Goal: Task Accomplishment & Management: Manage account settings

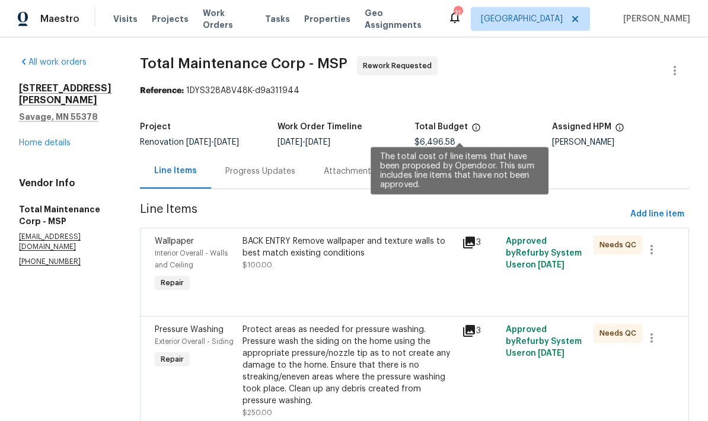
scroll to position [-48, 0]
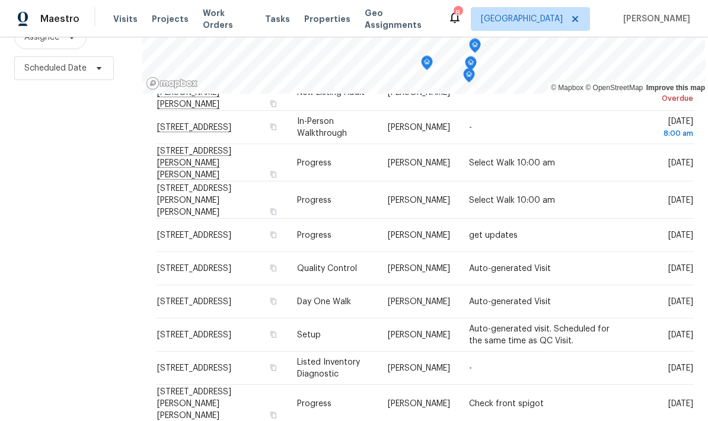
scroll to position [234, 0]
click at [0, 0] on icon at bounding box center [0, 0] width 0 height 0
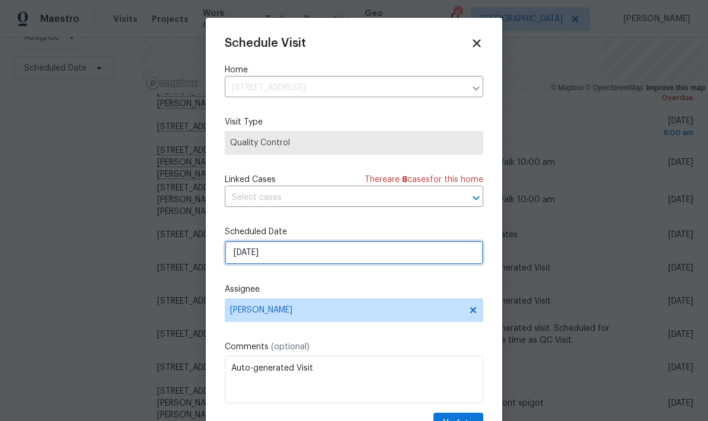
click at [302, 256] on input "[DATE]" at bounding box center [354, 253] width 259 height 24
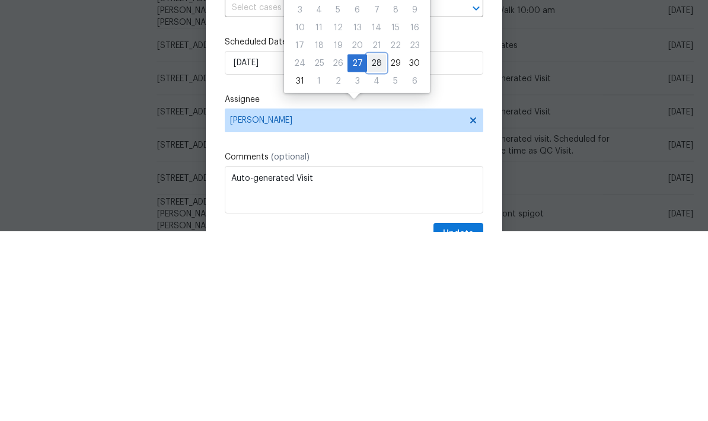
click at [371, 244] on div "28" at bounding box center [376, 252] width 19 height 17
type input "8/28/2025"
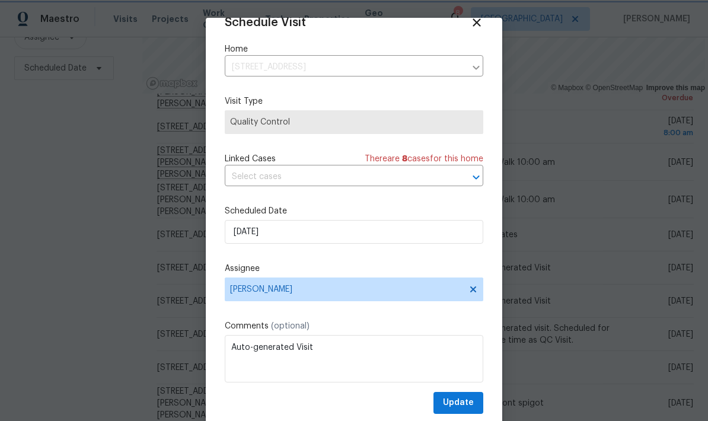
scroll to position [23, 0]
click at [457, 398] on span "Update" at bounding box center [458, 402] width 31 height 15
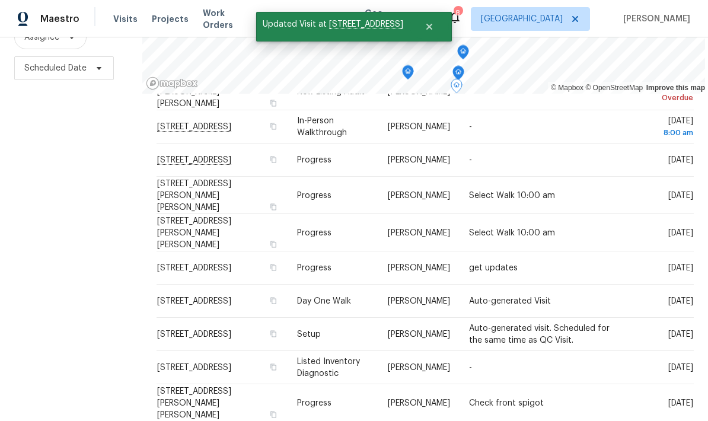
click at [0, 0] on icon at bounding box center [0, 0] width 0 height 0
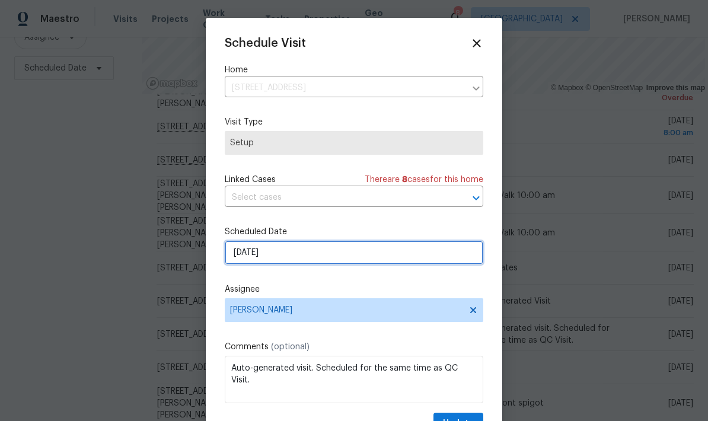
click at [288, 254] on input "[DATE]" at bounding box center [354, 253] width 259 height 24
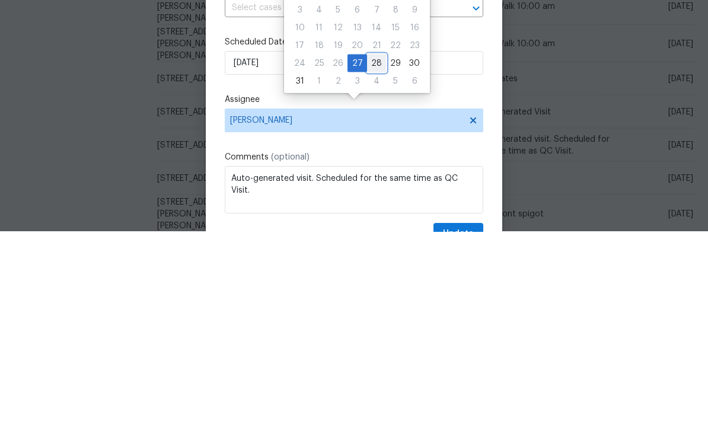
click at [369, 244] on div "28" at bounding box center [376, 252] width 19 height 17
type input "8/28/2025"
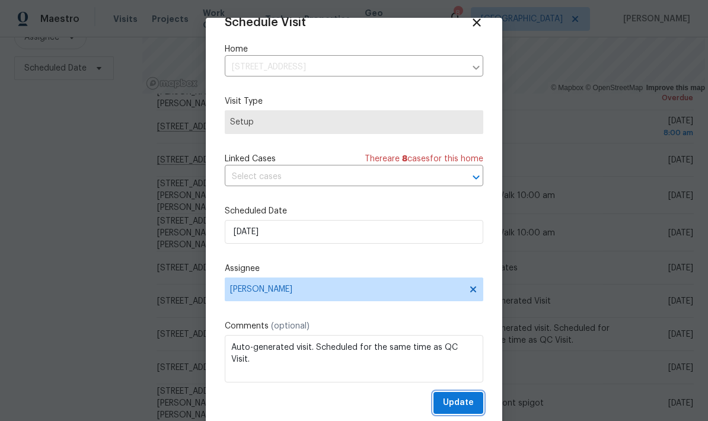
click at [455, 401] on span "Update" at bounding box center [458, 402] width 31 height 15
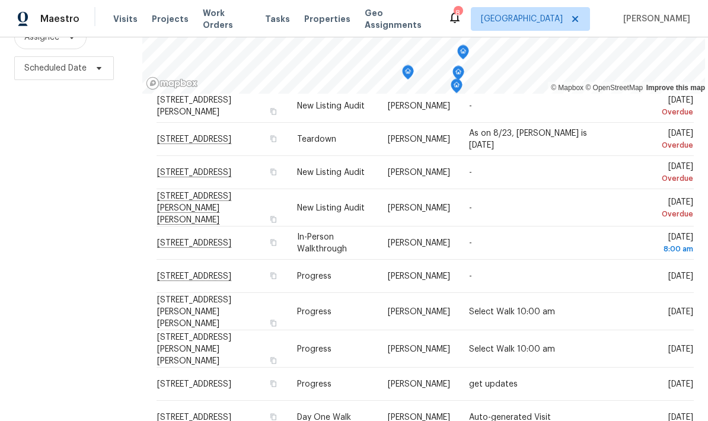
scroll to position [110, 0]
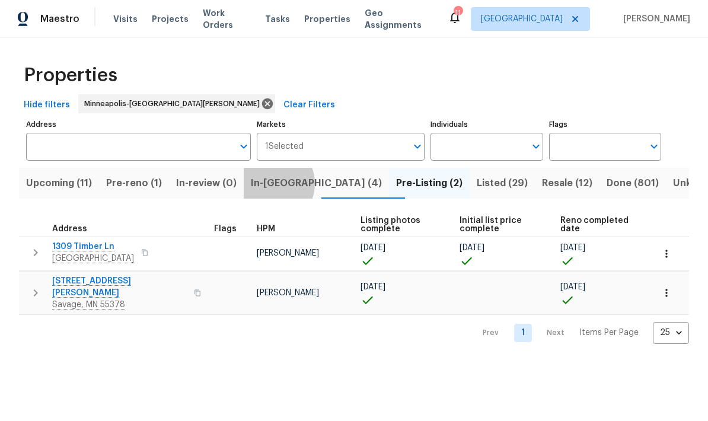
click at [280, 184] on span "In-[GEOGRAPHIC_DATA] (4)" at bounding box center [316, 183] width 131 height 17
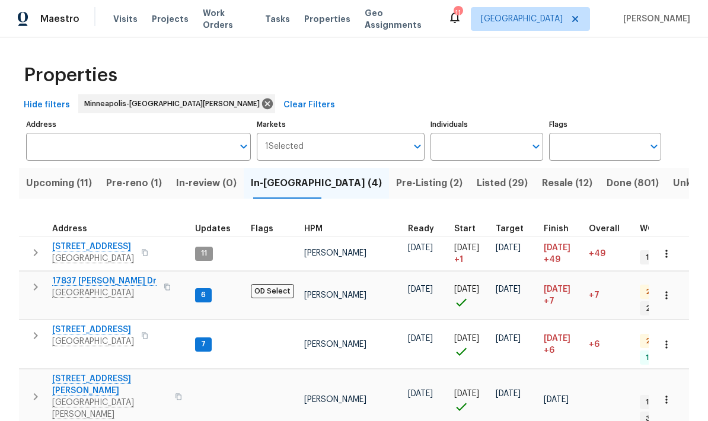
click at [123, 184] on span "Pre-reno (1)" at bounding box center [134, 183] width 56 height 17
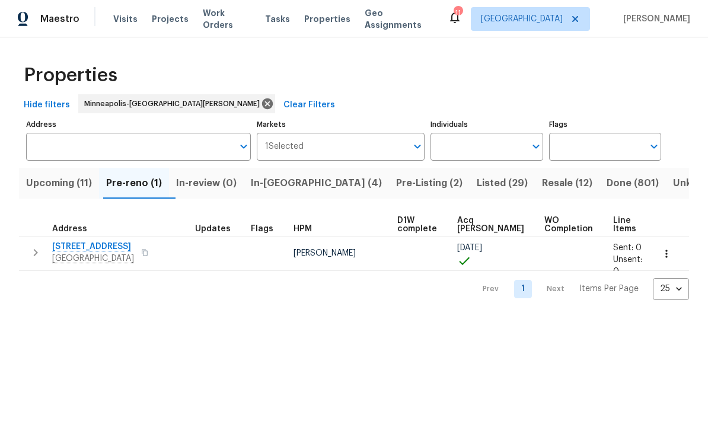
click at [279, 190] on span "In-reno (4)" at bounding box center [316, 183] width 131 height 17
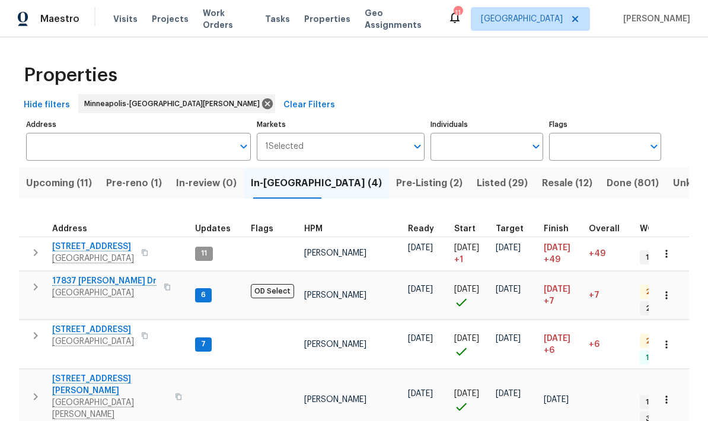
click at [72, 286] on span "17837 Haralson Dr" at bounding box center [104, 281] width 104 height 12
click at [75, 324] on span "5167 148th St W" at bounding box center [93, 330] width 82 height 12
click at [217, 22] on span "Work Orders" at bounding box center [227, 19] width 48 height 24
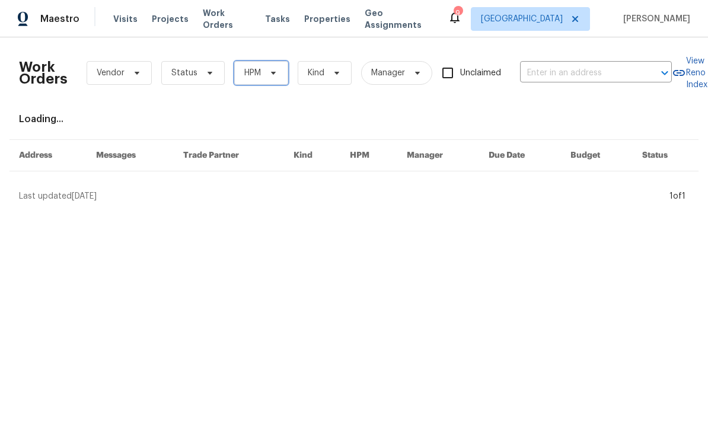
click at [256, 77] on span "HPM" at bounding box center [252, 73] width 17 height 12
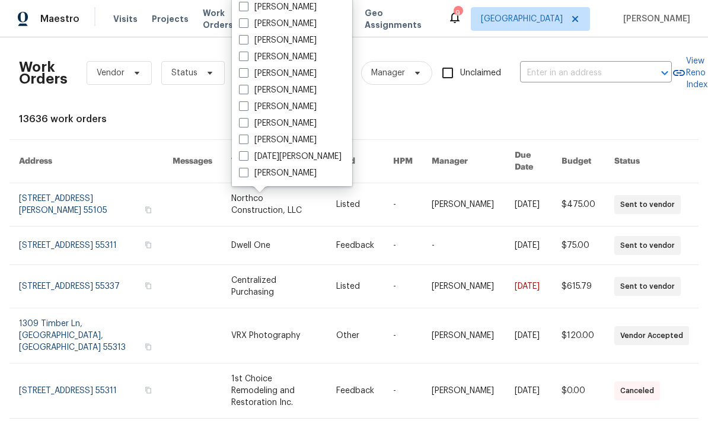
click at [248, 92] on span at bounding box center [243, 89] width 9 height 9
click at [247, 92] on input "[PERSON_NAME]" at bounding box center [243, 88] width 8 height 8
checkbox input "true"
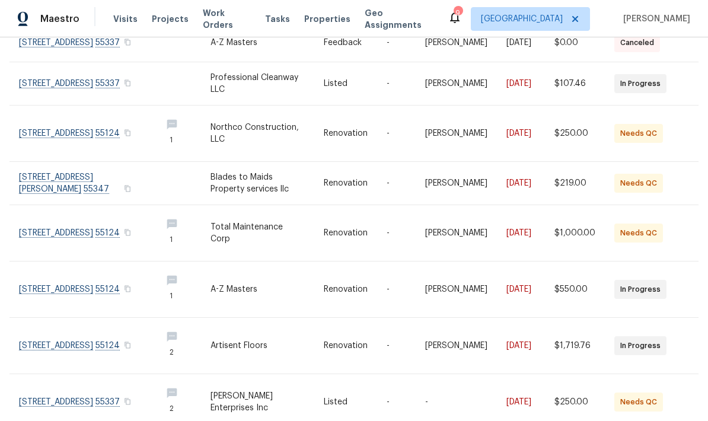
scroll to position [47, 0]
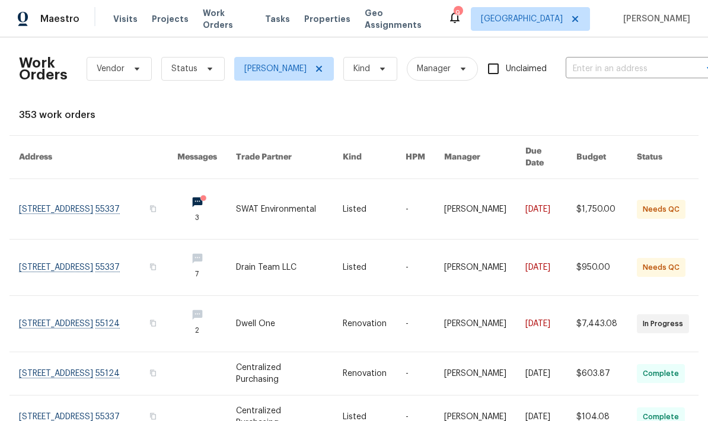
scroll to position [4, 0]
click at [52, 253] on link at bounding box center [98, 268] width 158 height 56
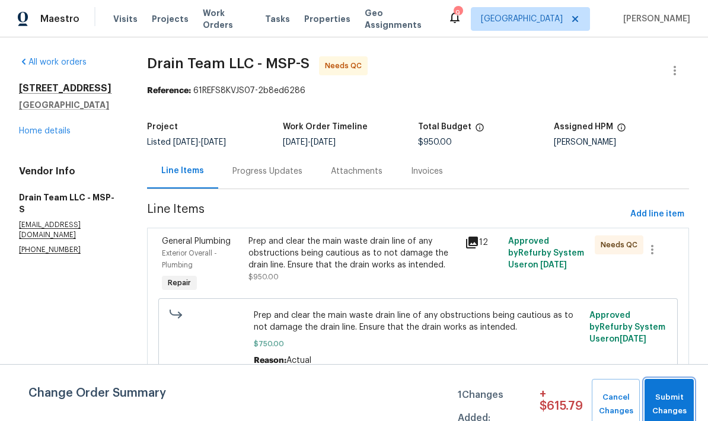
click at [665, 403] on span "Submit Changes" at bounding box center [668, 404] width 37 height 27
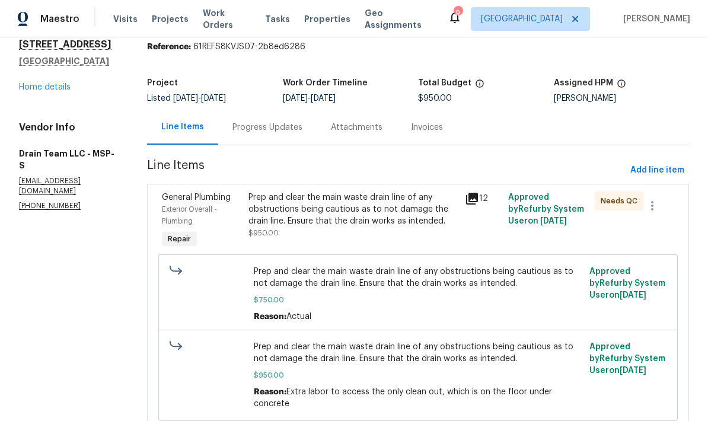
scroll to position [43, 0]
click at [246, 127] on div "Progress Updates" at bounding box center [267, 128] width 70 height 12
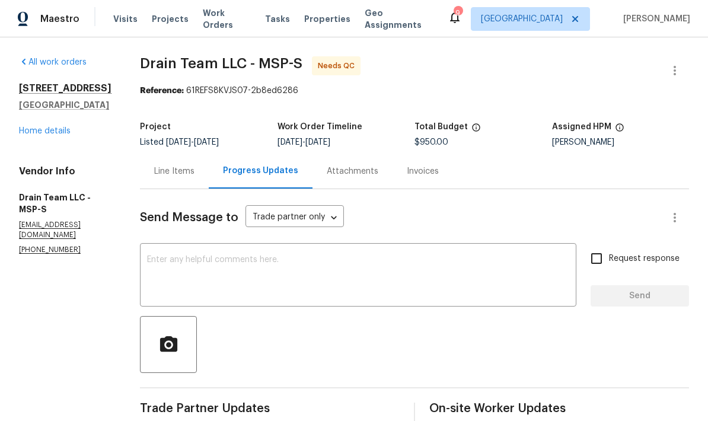
click at [154, 171] on div "Line Items" at bounding box center [174, 171] width 40 height 12
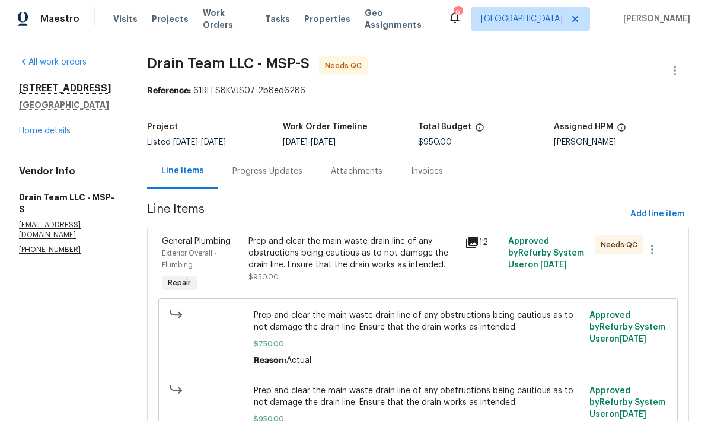
click at [271, 261] on div "Prep and clear the main waste drain line of any obstructions being cautious as …" at bounding box center [352, 253] width 209 height 36
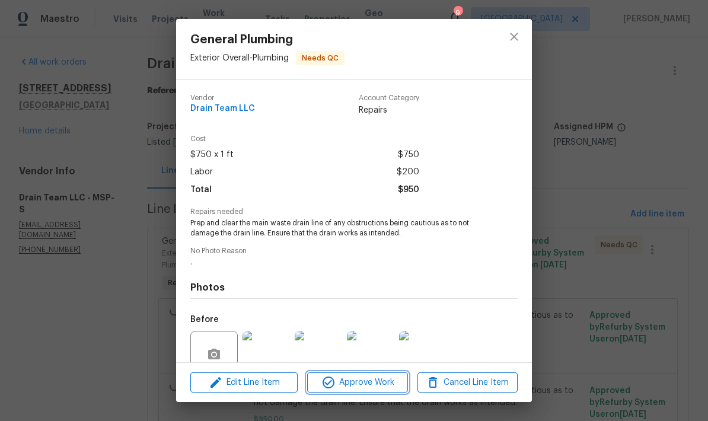
click at [359, 388] on span "Approve Work" at bounding box center [357, 382] width 93 height 15
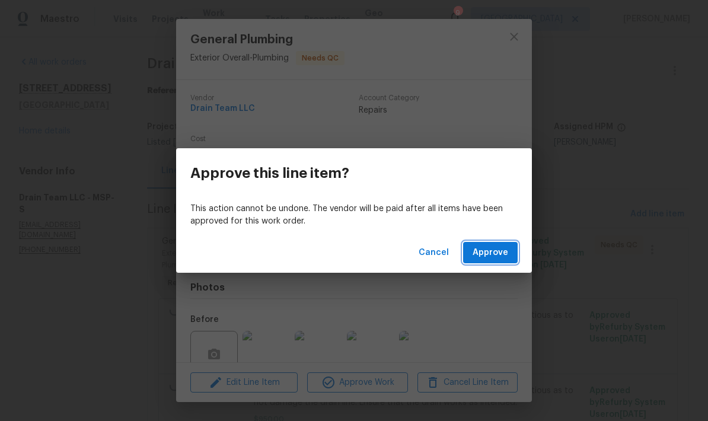
click at [486, 252] on span "Approve" at bounding box center [491, 252] width 36 height 15
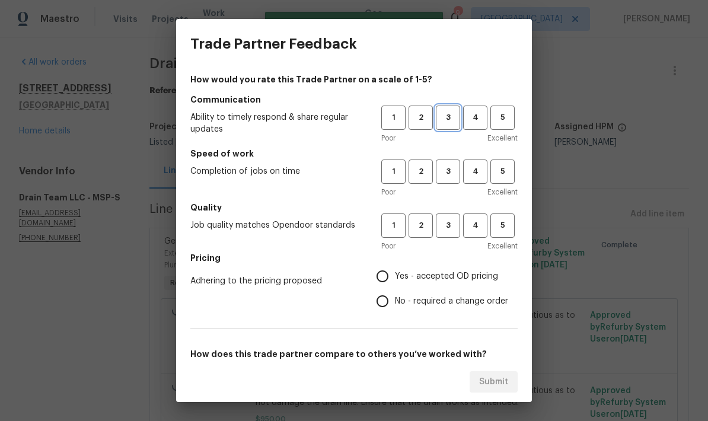
click at [448, 108] on button "3" at bounding box center [448, 118] width 24 height 24
click at [441, 168] on span "3" at bounding box center [448, 172] width 22 height 14
click at [444, 220] on span "3" at bounding box center [448, 226] width 22 height 14
click at [382, 270] on input "Yes - accepted OD pricing" at bounding box center [382, 276] width 25 height 25
radio input "true"
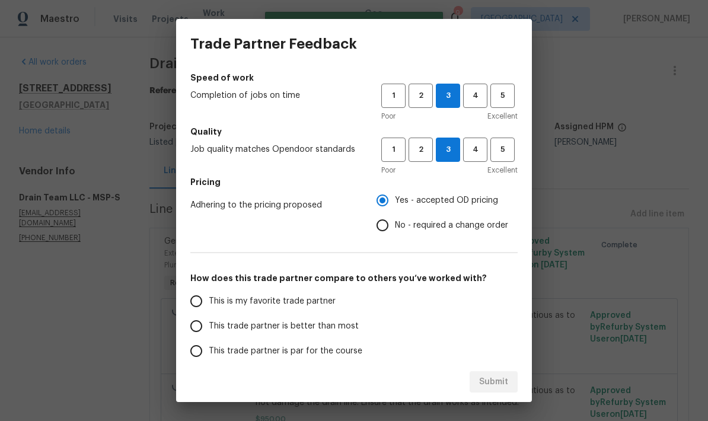
scroll to position [94, 0]
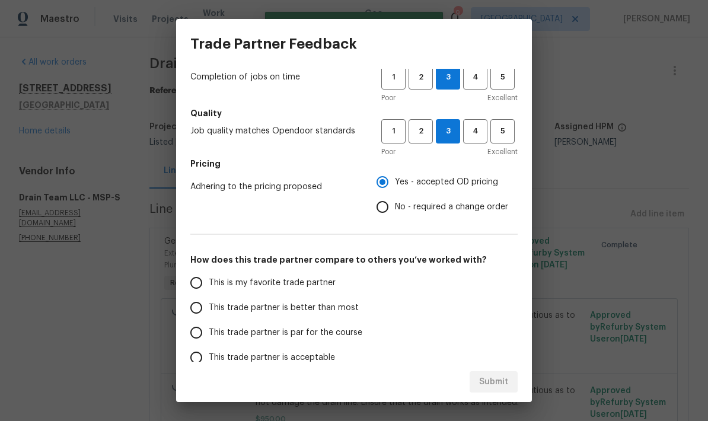
click at [194, 334] on input "This trade partner is par for the course" at bounding box center [196, 332] width 25 height 25
radio input "false"
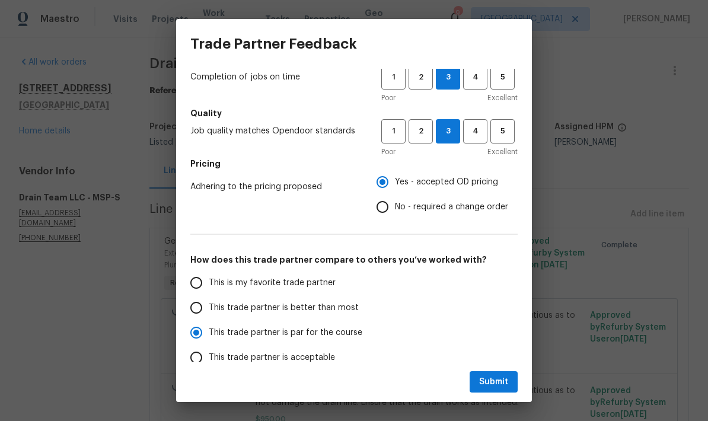
click at [382, 209] on input "No - required a change order" at bounding box center [382, 206] width 25 height 25
radio input "false"
radio input "true"
click at [481, 382] on span "Submit" at bounding box center [493, 382] width 29 height 15
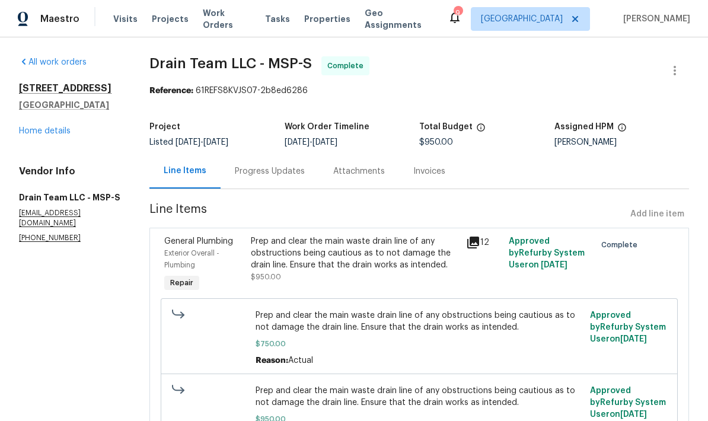
radio input "false"
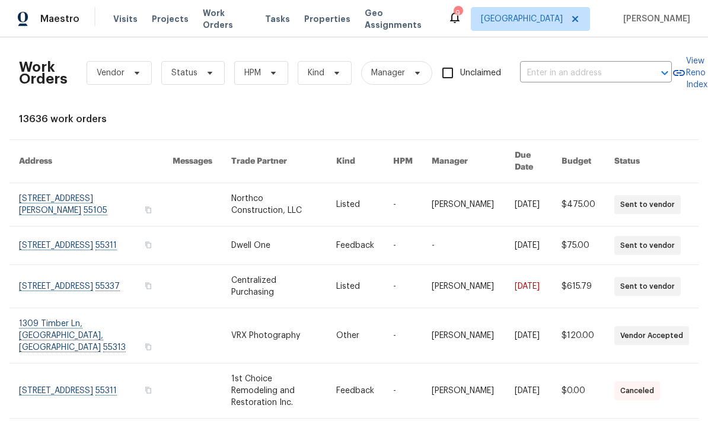
scroll to position [47, 0]
click at [269, 61] on span "HPM" at bounding box center [261, 73] width 54 height 24
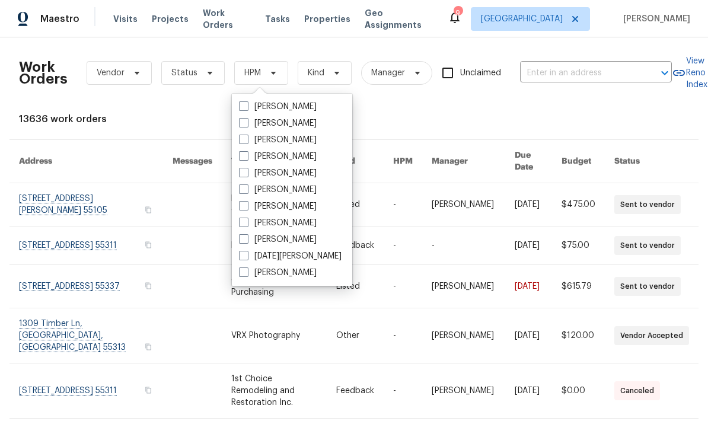
click at [242, 184] on span at bounding box center [243, 188] width 9 height 9
click at [242, 184] on input "[PERSON_NAME]" at bounding box center [243, 188] width 8 height 8
checkbox input "true"
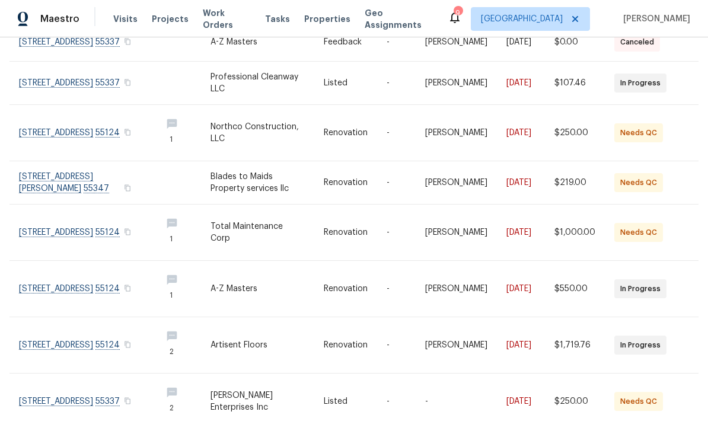
scroll to position [241, 0]
click at [39, 374] on link at bounding box center [85, 402] width 133 height 56
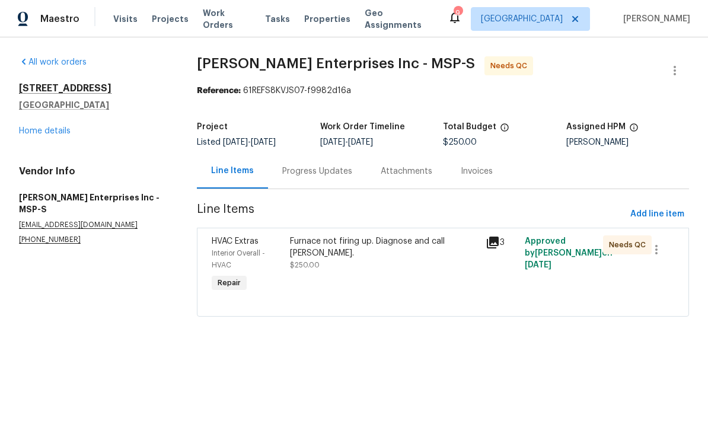
click at [314, 176] on div "Progress Updates" at bounding box center [317, 171] width 70 height 12
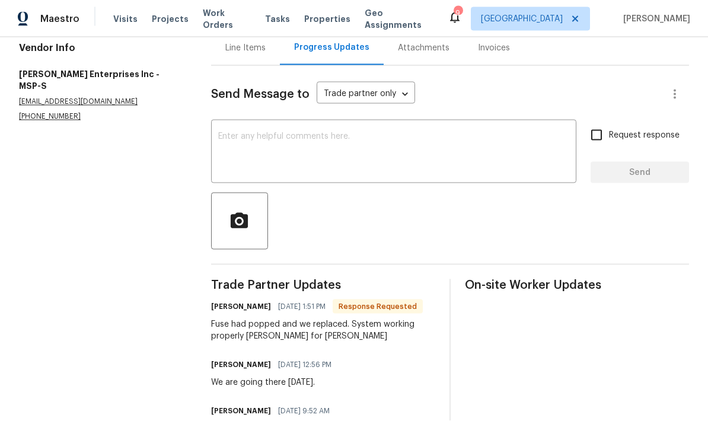
scroll to position [47, 0]
click at [255, 132] on textarea at bounding box center [393, 153] width 351 height 42
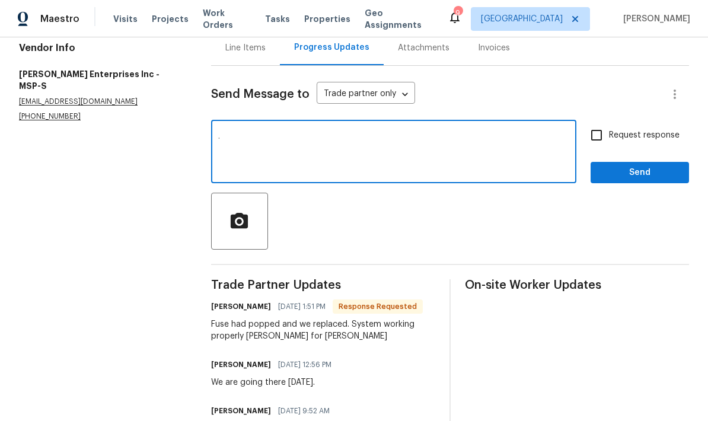
type textarea "."
click at [622, 165] on span "Send" at bounding box center [639, 172] width 79 height 15
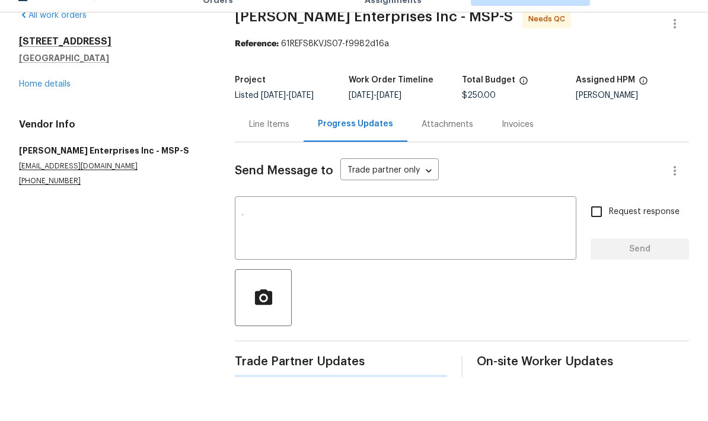
scroll to position [0, 0]
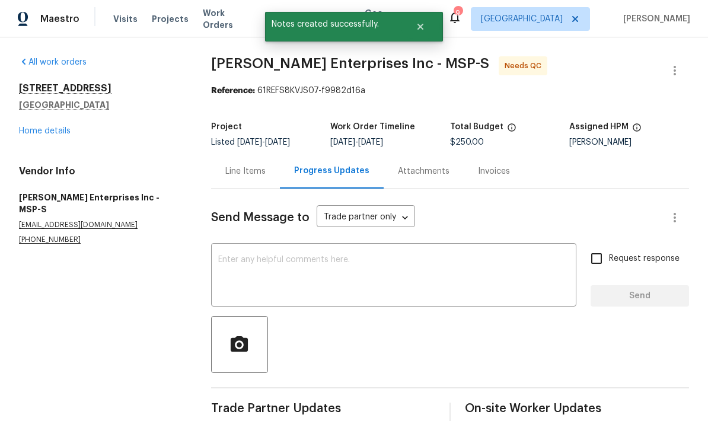
click at [253, 165] on div "Line Items" at bounding box center [245, 171] width 40 height 12
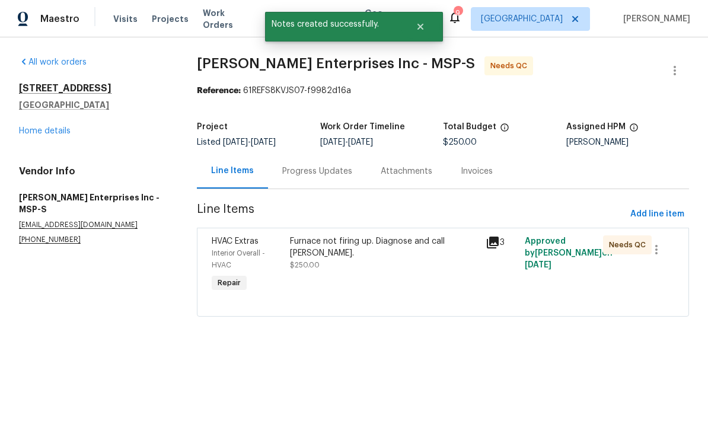
click at [307, 261] on span "$250.00" at bounding box center [305, 264] width 30 height 7
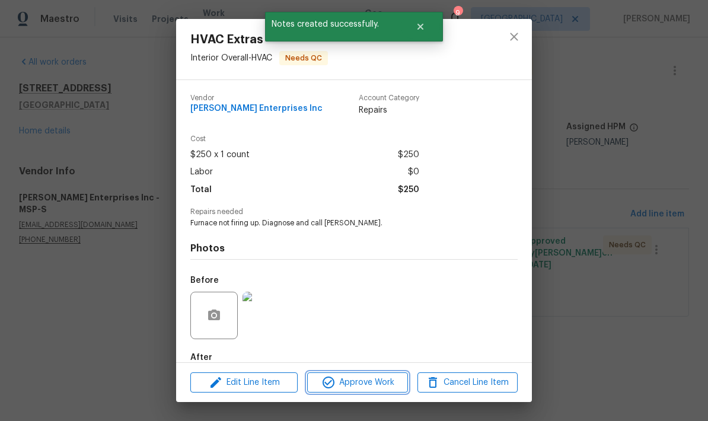
click at [353, 387] on span "Approve Work" at bounding box center [357, 382] width 93 height 15
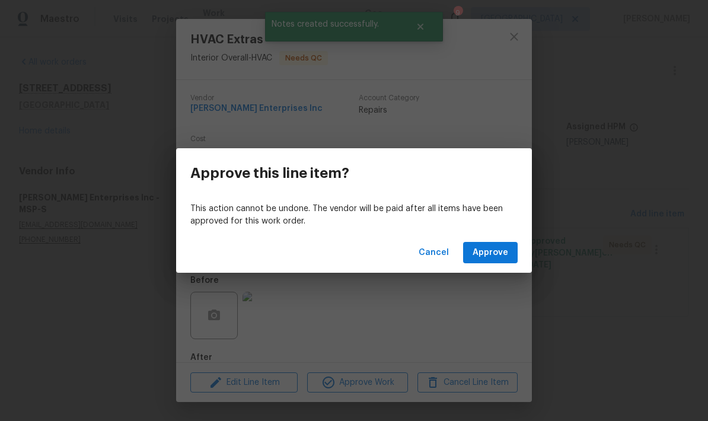
click at [487, 232] on div "Cancel Approve" at bounding box center [354, 252] width 356 height 41
click at [484, 255] on span "Approve" at bounding box center [491, 252] width 36 height 15
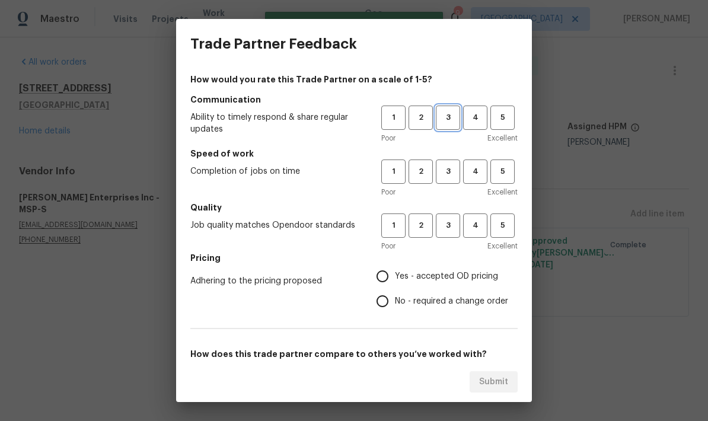
click at [442, 111] on span "3" at bounding box center [448, 118] width 22 height 14
click at [454, 173] on span "3" at bounding box center [448, 172] width 22 height 14
click at [446, 224] on span "3" at bounding box center [448, 226] width 22 height 14
click at [377, 282] on input "Yes - accepted OD pricing" at bounding box center [382, 276] width 25 height 25
radio input "true"
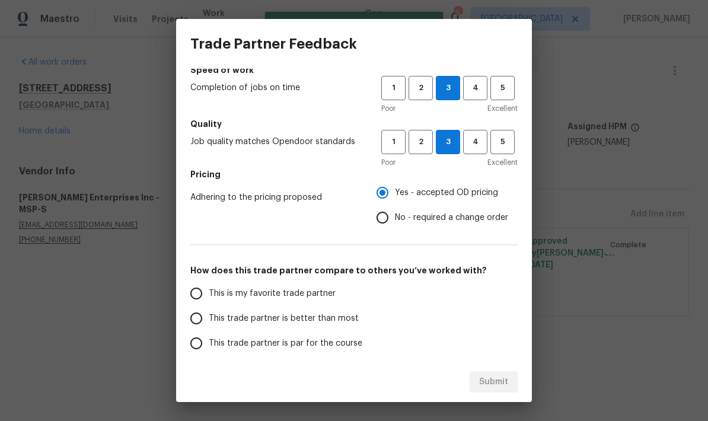
scroll to position [107, 0]
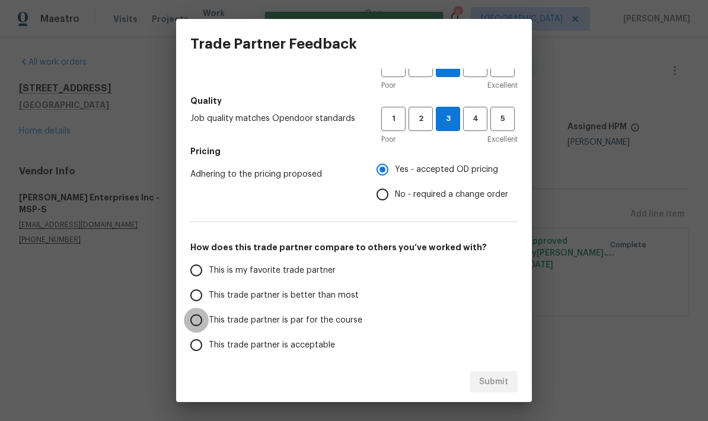
click at [197, 326] on input "This trade partner is par for the course" at bounding box center [196, 320] width 25 height 25
click at [484, 383] on span "Submit" at bounding box center [493, 382] width 29 height 15
radio input "true"
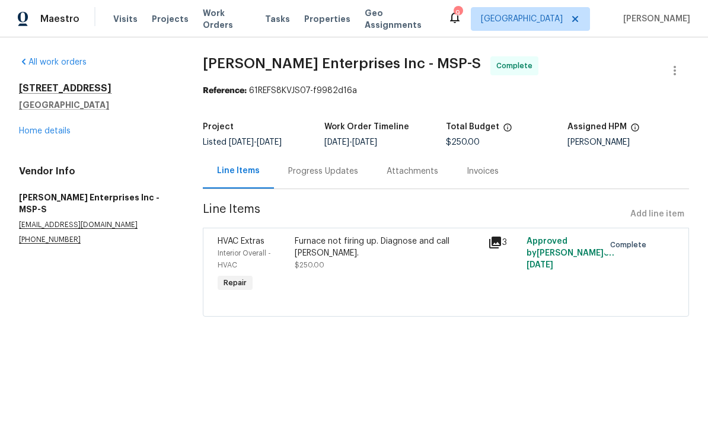
radio input "false"
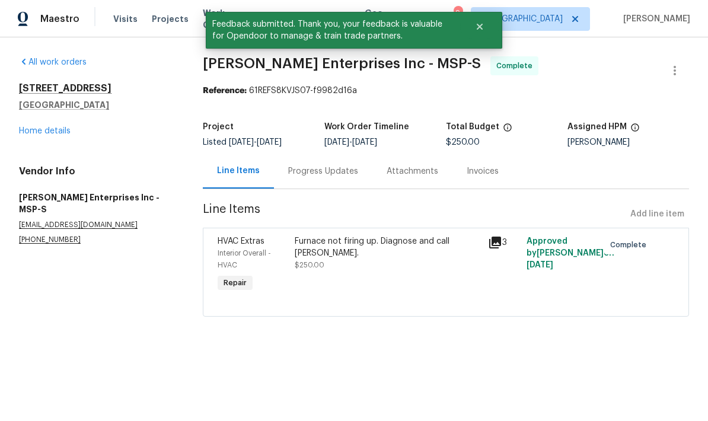
click at [481, 21] on button "Close" at bounding box center [479, 27] width 39 height 24
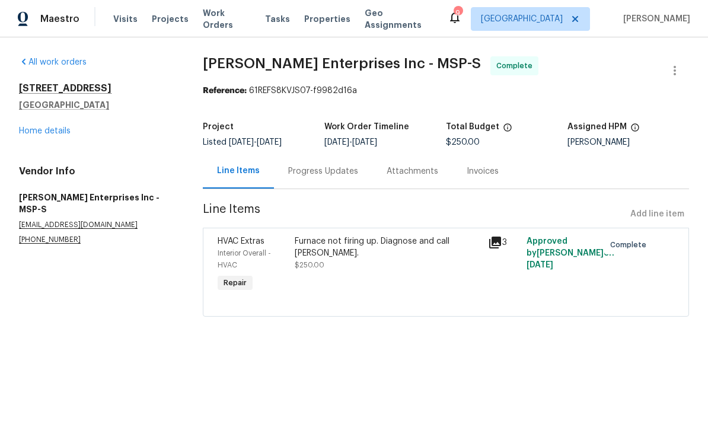
click at [212, 22] on span "Work Orders" at bounding box center [227, 19] width 48 height 24
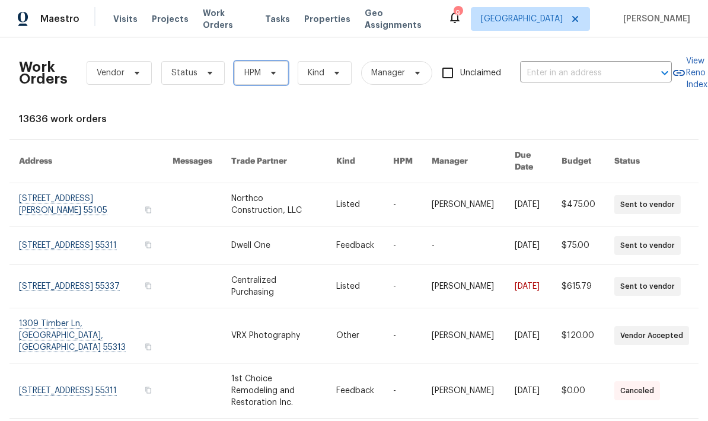
click at [254, 71] on span "HPM" at bounding box center [252, 73] width 17 height 12
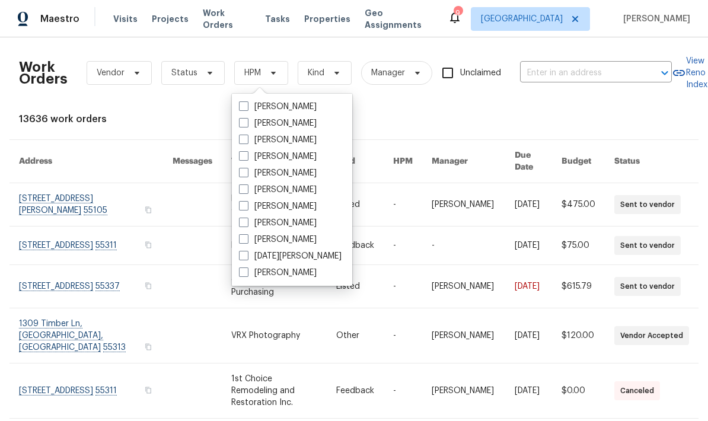
click at [245, 194] on label "[PERSON_NAME]" at bounding box center [278, 190] width 78 height 12
click at [245, 192] on input "[PERSON_NAME]" at bounding box center [243, 188] width 8 height 8
checkbox input "true"
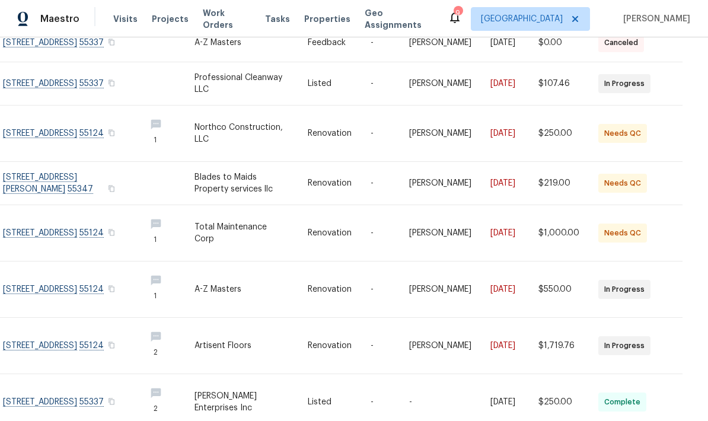
scroll to position [47, 0]
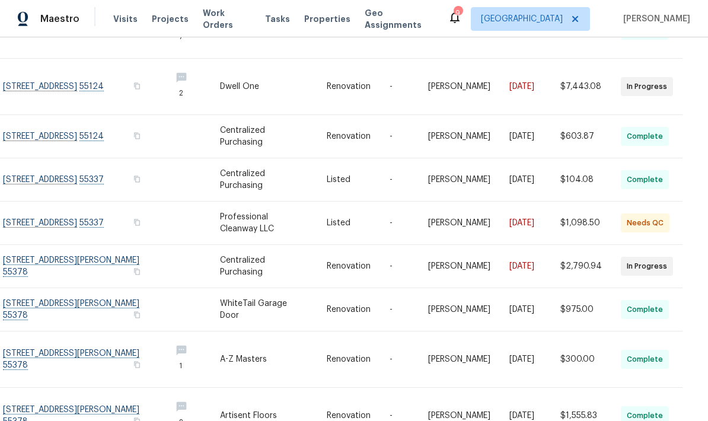
click at [42, 202] on link at bounding box center [82, 223] width 158 height 43
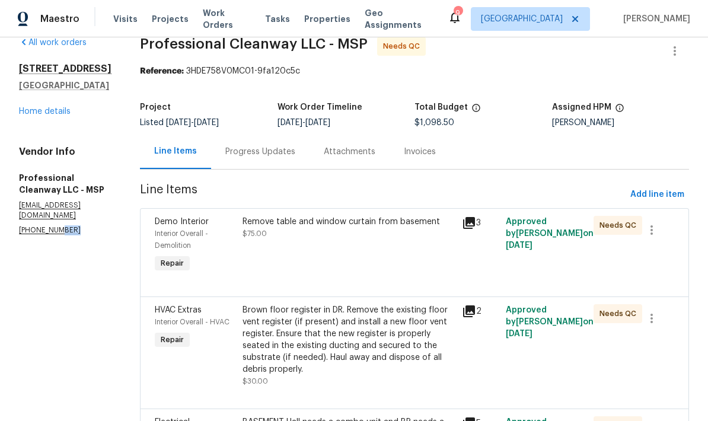
scroll to position [1, 0]
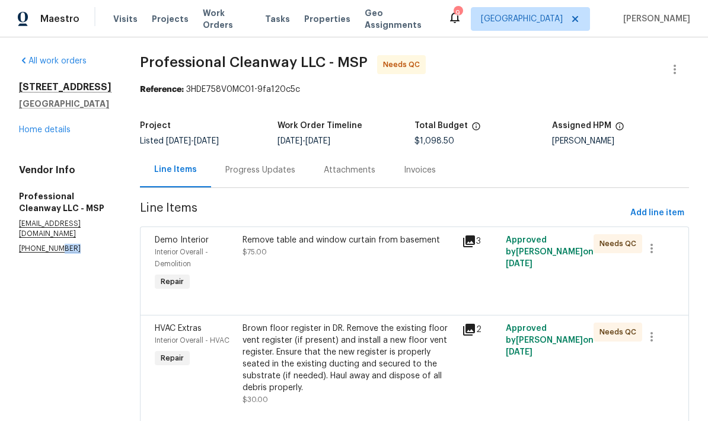
click at [237, 177] on div "Progress Updates" at bounding box center [260, 169] width 98 height 35
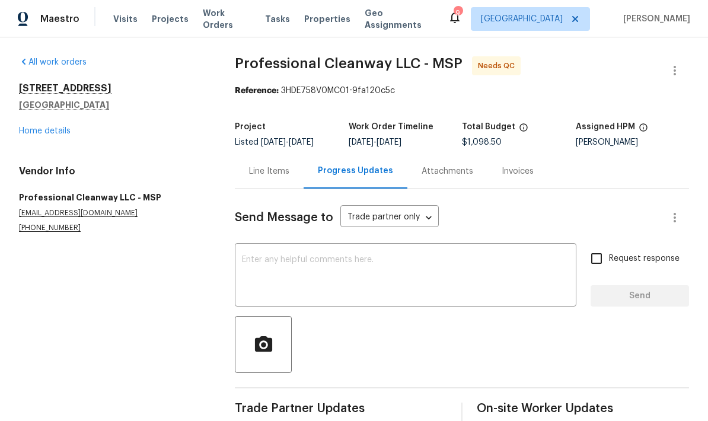
scroll to position [20, 0]
click at [259, 165] on div "Line Items" at bounding box center [269, 171] width 40 height 12
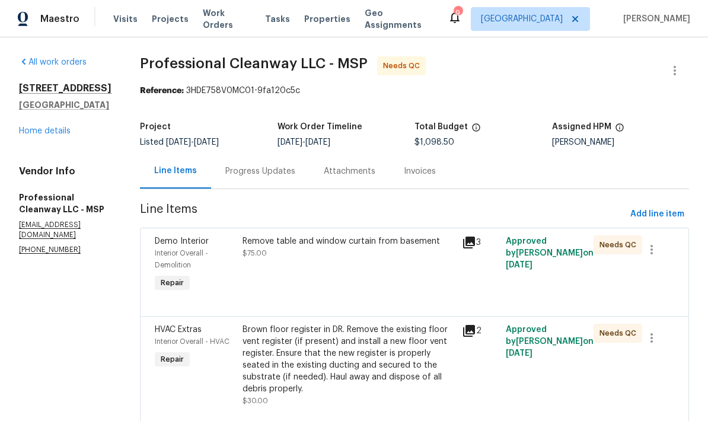
click at [298, 245] on div "Remove table and window curtain from basement $75.00" at bounding box center [348, 265] width 219 height 66
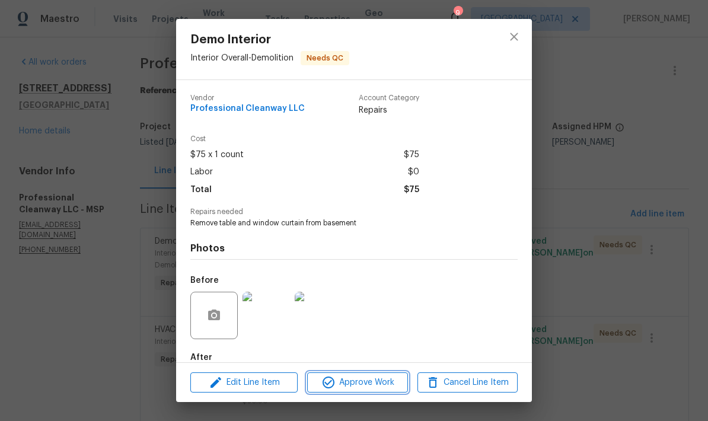
click at [366, 385] on span "Approve Work" at bounding box center [357, 382] width 93 height 15
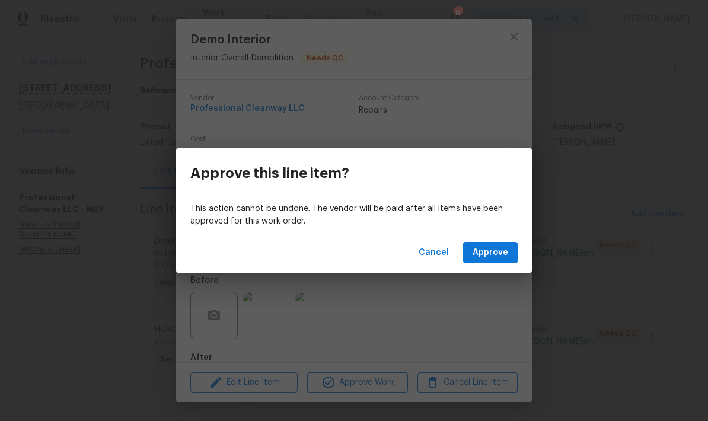
click at [488, 244] on button "Approve" at bounding box center [490, 253] width 55 height 22
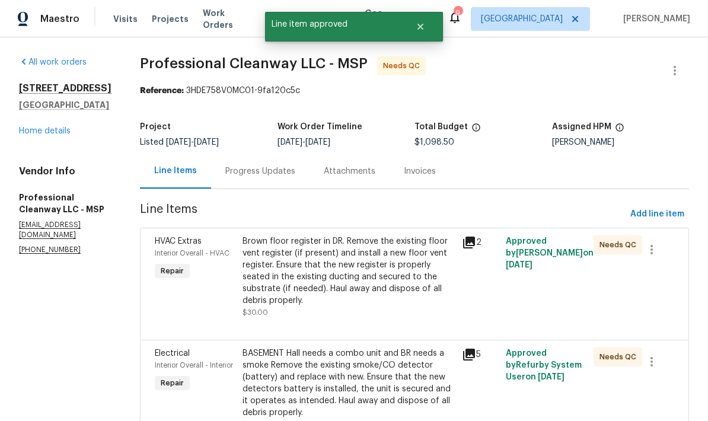
click at [289, 272] on div "Brown floor register in DR. Remove the existing floor vent register (if present…" at bounding box center [349, 270] width 212 height 71
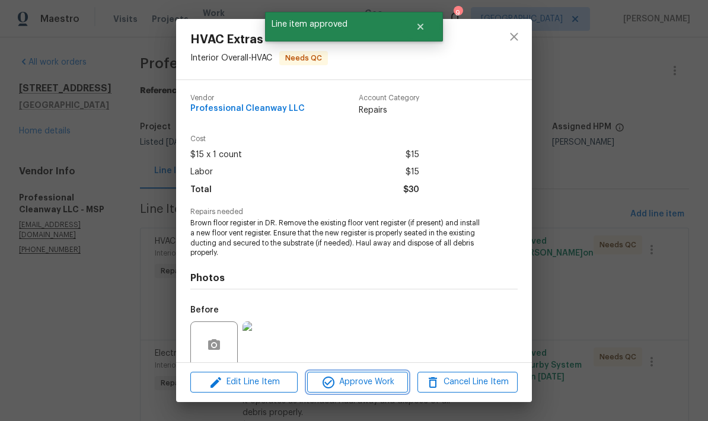
click at [354, 382] on span "Approve Work" at bounding box center [357, 382] width 93 height 15
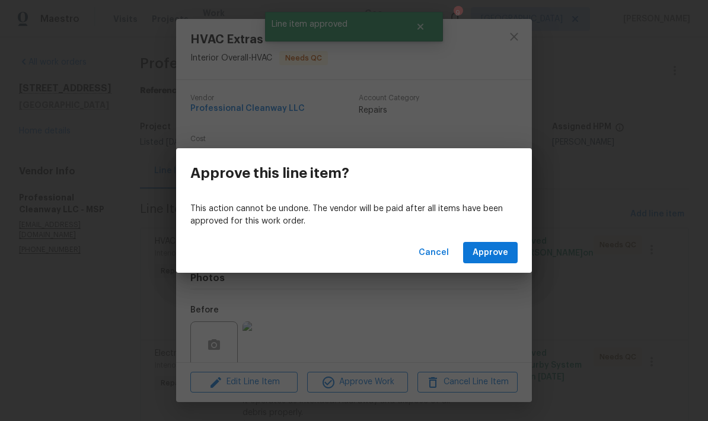
click at [485, 239] on div "Cancel Approve" at bounding box center [354, 252] width 356 height 41
click at [485, 249] on span "Approve" at bounding box center [491, 252] width 36 height 15
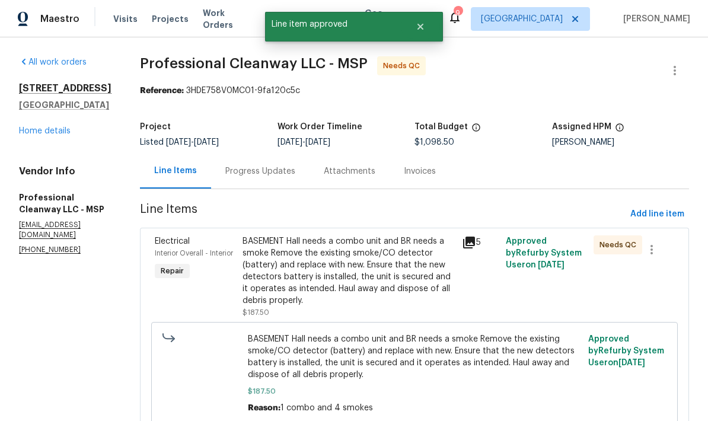
click at [298, 272] on div "BASEMENT Hall needs a combo unit and BR needs a smoke Remove the existing smoke…" at bounding box center [349, 270] width 212 height 71
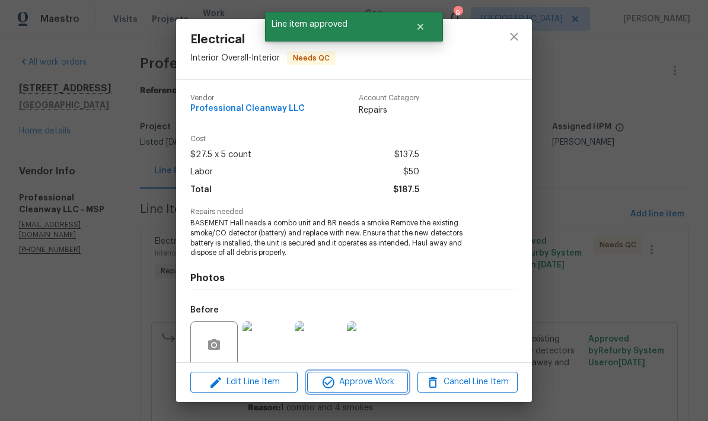
click at [351, 385] on span "Approve Work" at bounding box center [357, 382] width 93 height 15
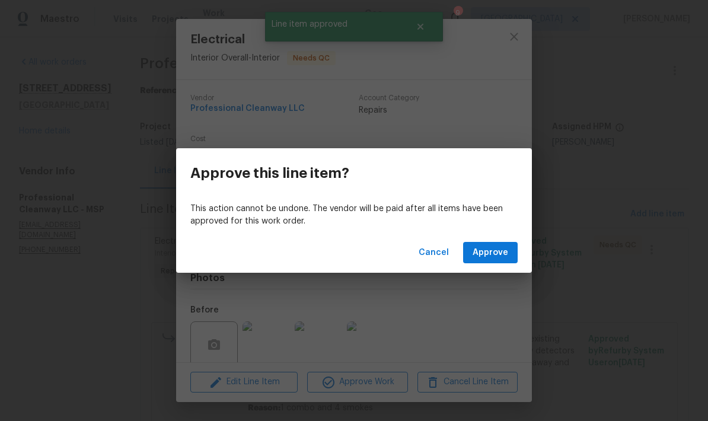
click at [484, 246] on span "Approve" at bounding box center [491, 252] width 36 height 15
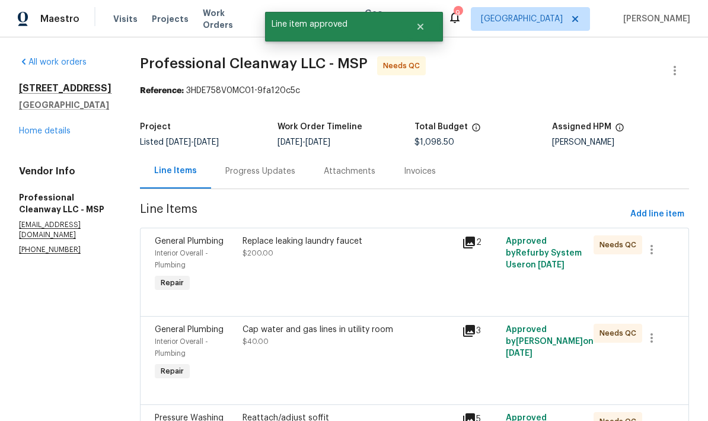
click at [301, 271] on div "Replace leaking laundry faucet $200.00" at bounding box center [348, 265] width 219 height 66
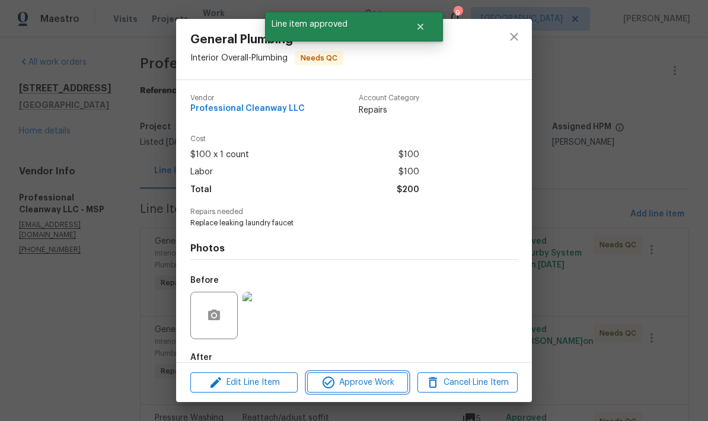
click at [367, 384] on span "Approve Work" at bounding box center [357, 382] width 93 height 15
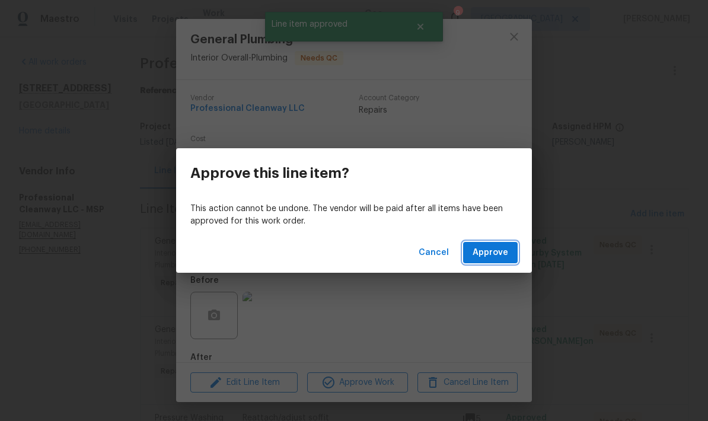
click at [485, 250] on span "Approve" at bounding box center [491, 252] width 36 height 15
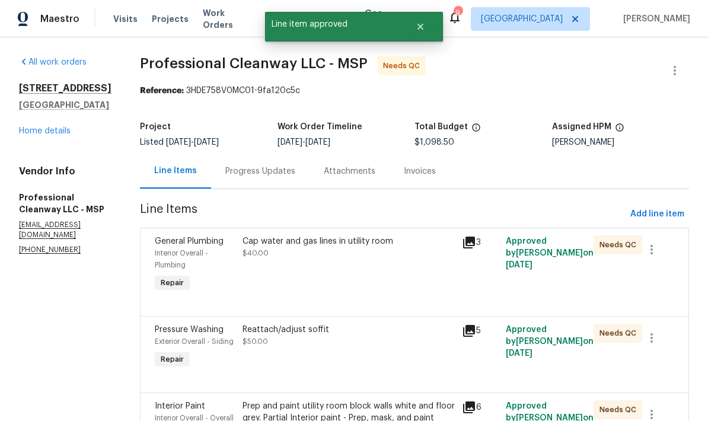
click at [277, 255] on div "Cap water and gas lines in utility room $40.00" at bounding box center [349, 247] width 212 height 24
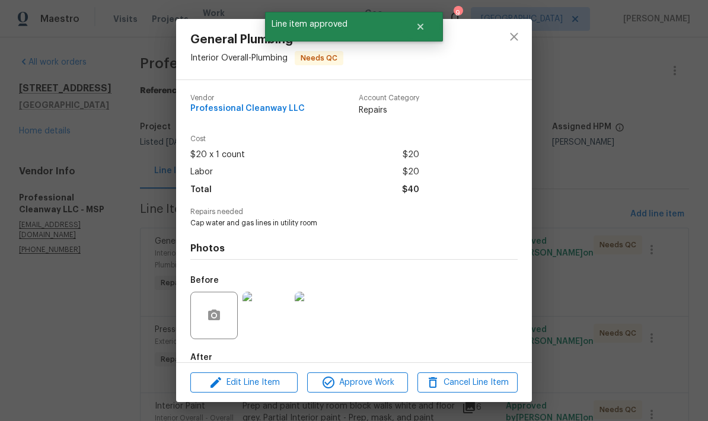
click at [351, 382] on span "Approve Work" at bounding box center [357, 382] width 93 height 15
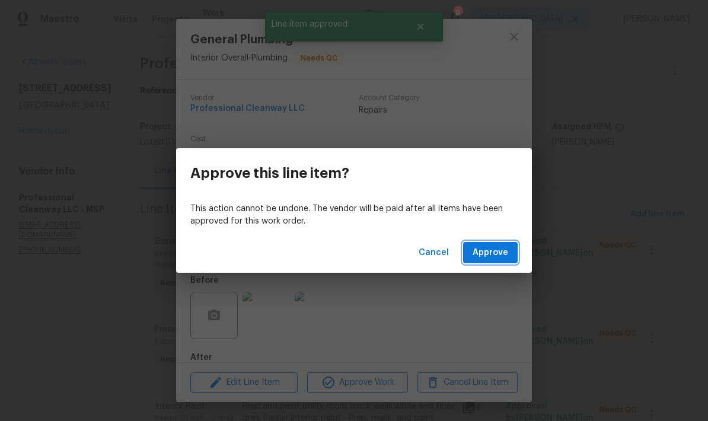
click at [493, 249] on span "Approve" at bounding box center [491, 252] width 36 height 15
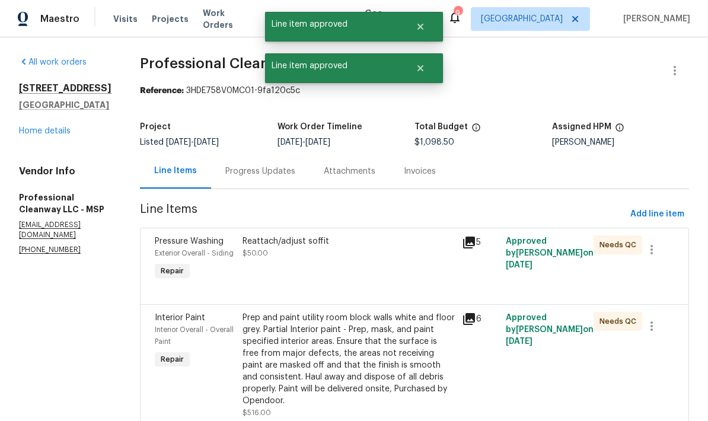
click at [276, 253] on div "Reattach/adjust soffit $50.00" at bounding box center [349, 247] width 212 height 24
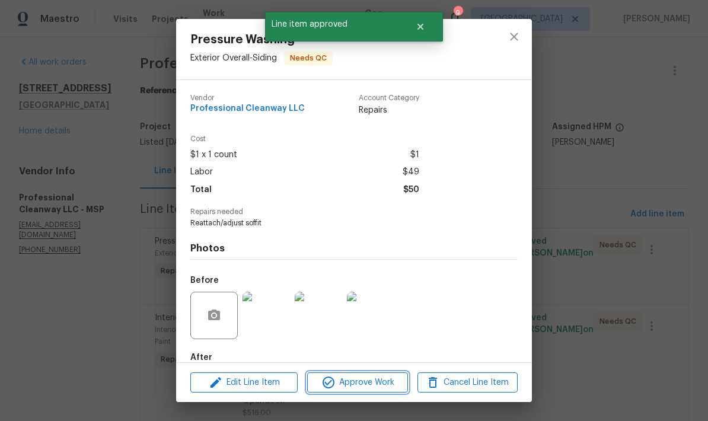
click at [352, 385] on span "Approve Work" at bounding box center [357, 382] width 93 height 15
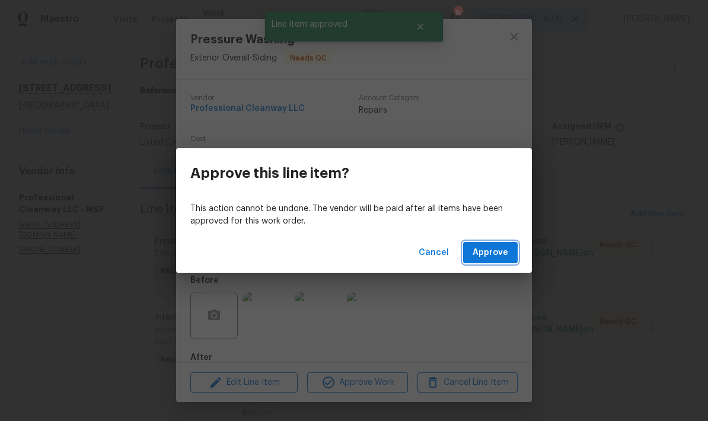
click at [490, 257] on span "Approve" at bounding box center [491, 252] width 36 height 15
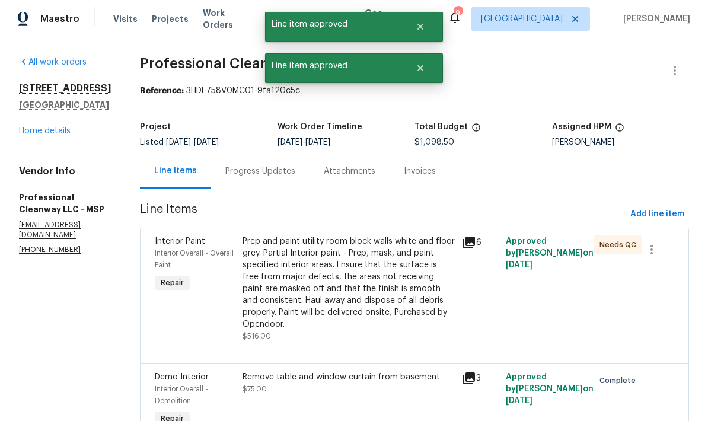
click at [282, 275] on div "Prep and paint utility room block walls white and floor grey. Partial Interior …" at bounding box center [349, 282] width 212 height 95
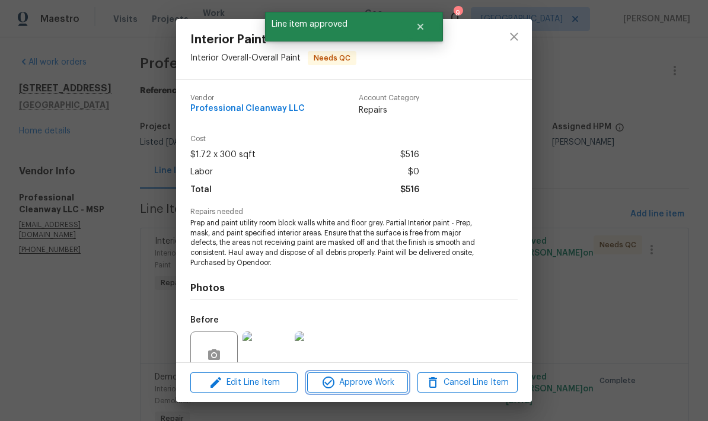
click at [369, 384] on span "Approve Work" at bounding box center [357, 382] width 93 height 15
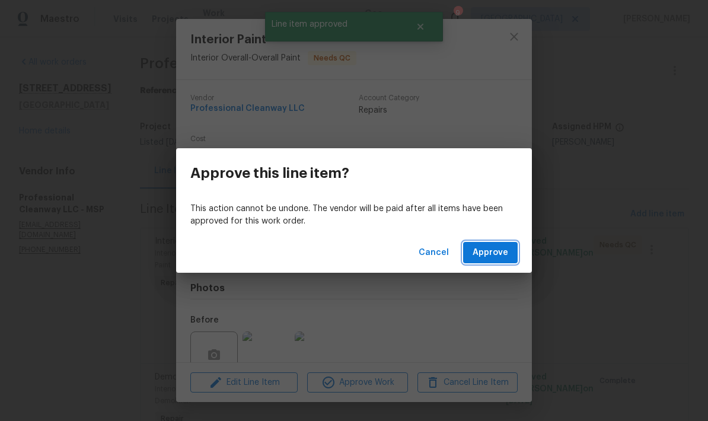
click at [490, 247] on span "Approve" at bounding box center [491, 252] width 36 height 15
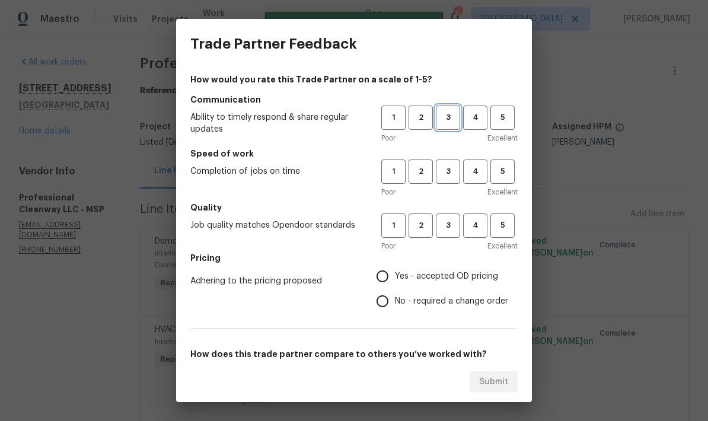
click at [444, 110] on button "3" at bounding box center [448, 118] width 24 height 24
click at [448, 175] on span "3" at bounding box center [448, 172] width 22 height 14
click at [447, 223] on span "3" at bounding box center [448, 226] width 22 height 14
click at [385, 276] on input "Yes - accepted OD pricing" at bounding box center [382, 276] width 25 height 25
radio input "true"
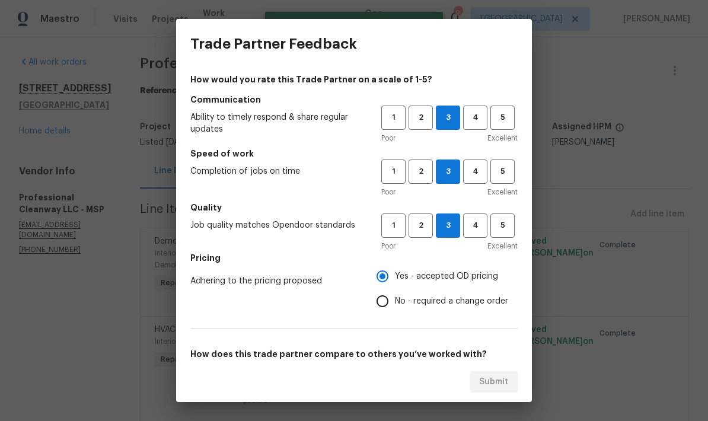
scroll to position [114, 0]
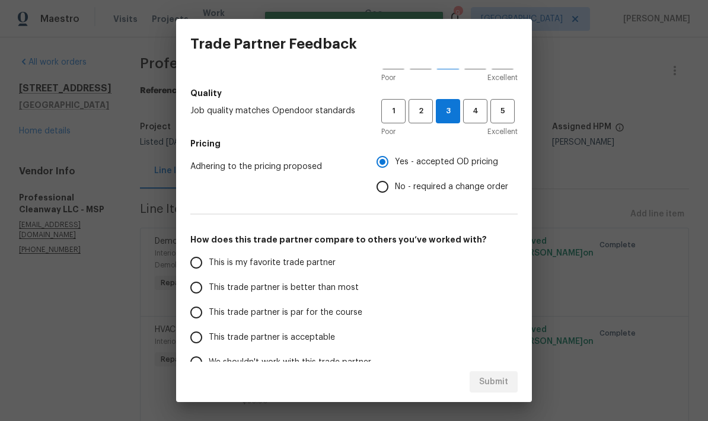
click at [201, 318] on input "This trade partner is par for the course" at bounding box center [196, 312] width 25 height 25
click at [486, 378] on span "Submit" at bounding box center [493, 382] width 29 height 15
radio input "true"
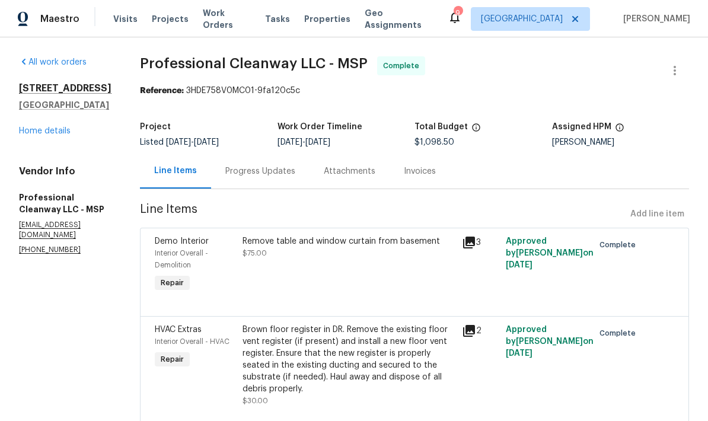
click at [222, 18] on span "Work Orders" at bounding box center [227, 19] width 48 height 24
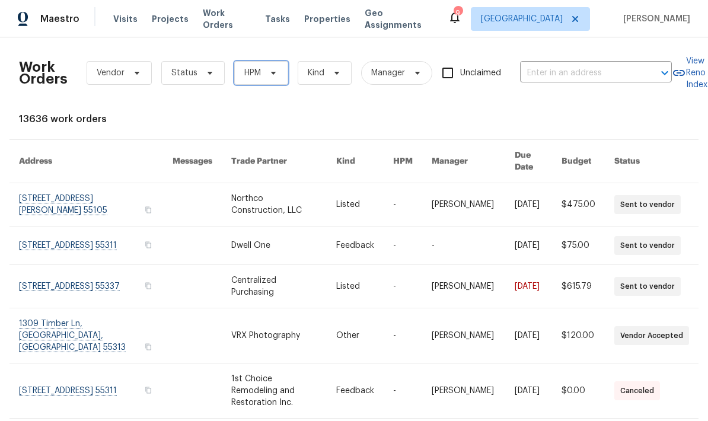
click at [257, 72] on span "HPM" at bounding box center [252, 73] width 17 height 12
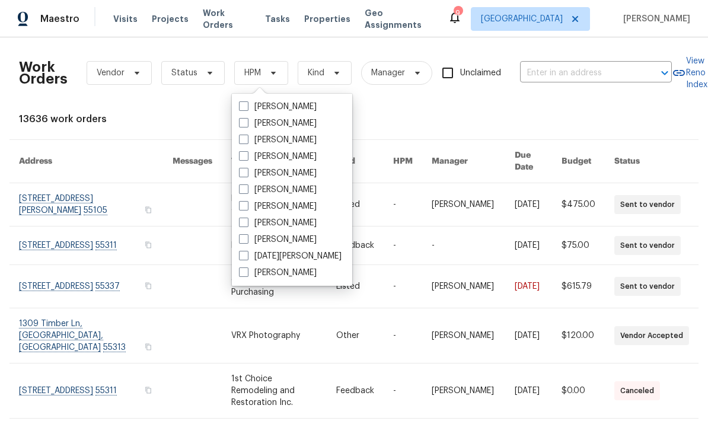
click at [244, 192] on span at bounding box center [243, 188] width 9 height 9
click at [244, 192] on input "[PERSON_NAME]" at bounding box center [243, 188] width 8 height 8
checkbox input "true"
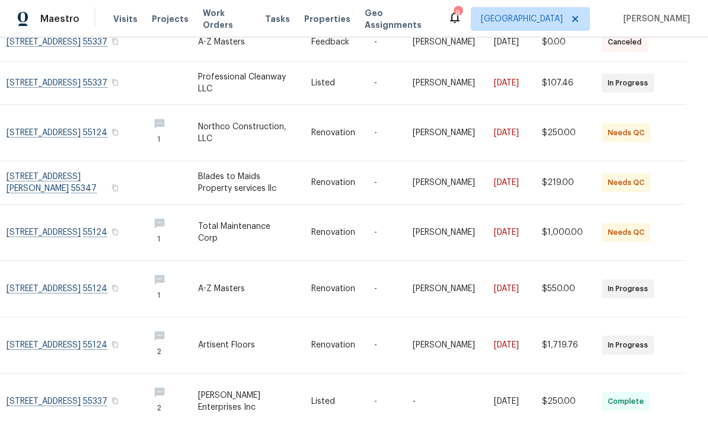
scroll to position [241, 12]
click at [673, 393] on div "Work Orders Vendor Status Ken Nelson Kind Manager Unclaimed ​ View Reno Index 3…" at bounding box center [342, 134] width 670 height 656
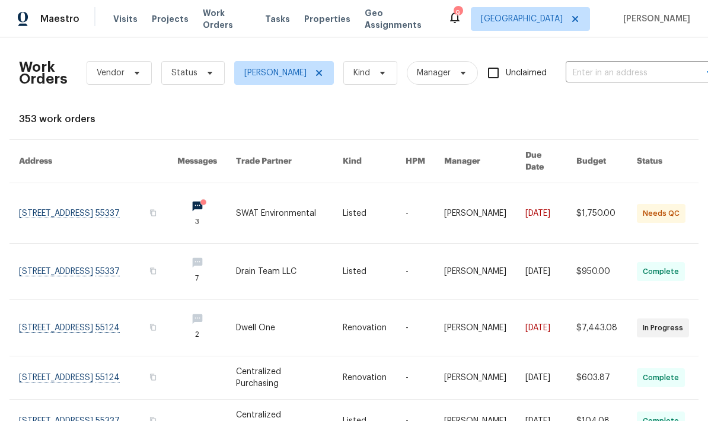
scroll to position [0, 0]
click at [64, 183] on link at bounding box center [98, 213] width 158 height 60
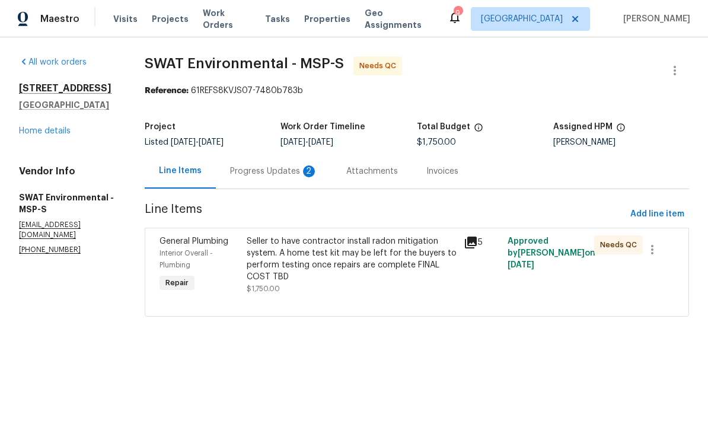
click at [248, 177] on div "Progress Updates 2" at bounding box center [274, 171] width 88 height 12
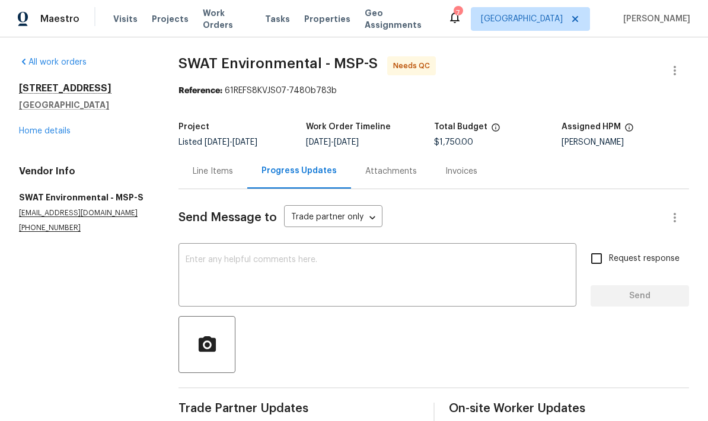
click at [209, 175] on div "Line Items" at bounding box center [213, 171] width 40 height 12
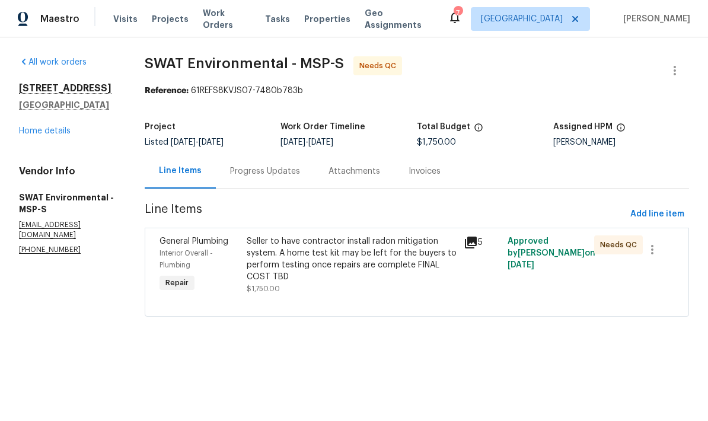
click at [309, 261] on div "Seller to have contractor install radon mitigation system. A home test kit may …" at bounding box center [352, 258] width 210 height 47
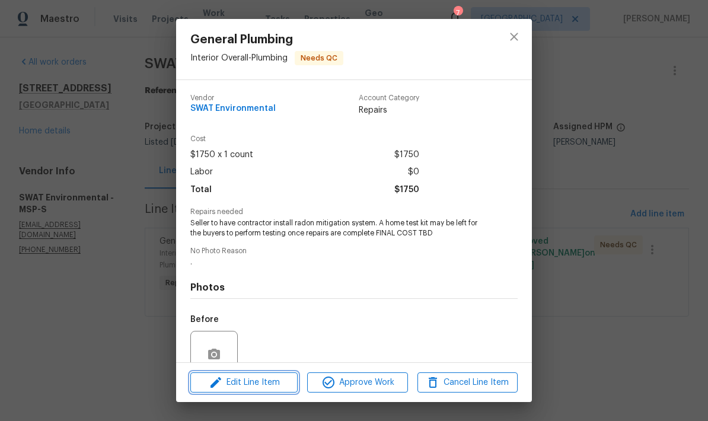
click at [251, 386] on span "Edit Line Item" at bounding box center [244, 382] width 100 height 15
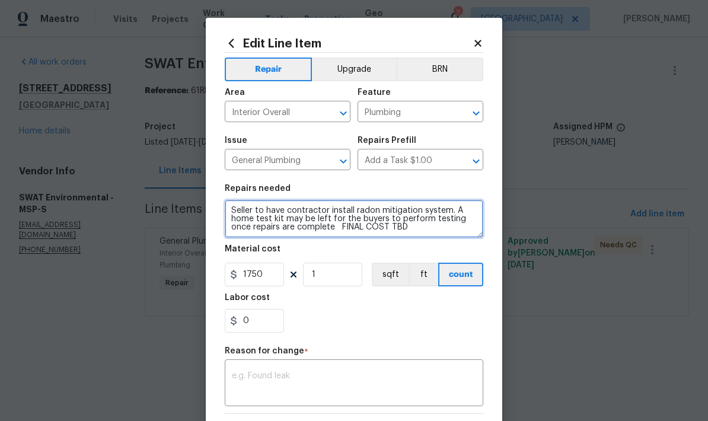
click at [418, 234] on textarea "Seller to have contractor install radon mitigation system. A home test kit may …" at bounding box center [354, 219] width 259 height 38
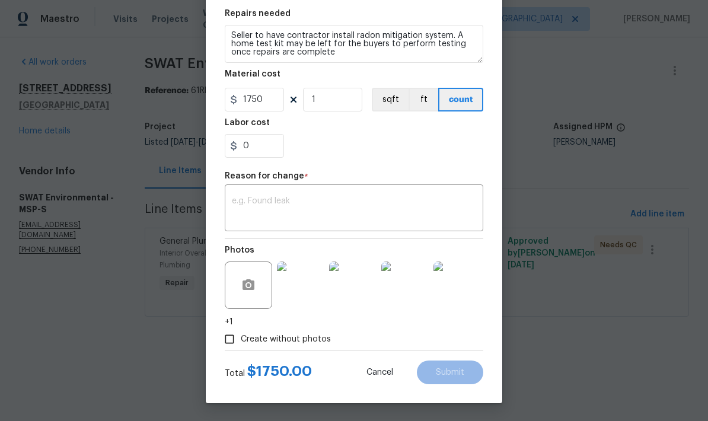
scroll to position [177, 0]
type textarea "Seller to have contractor install radon mitigation system. A home test kit may …"
click at [243, 206] on textarea at bounding box center [354, 209] width 244 height 25
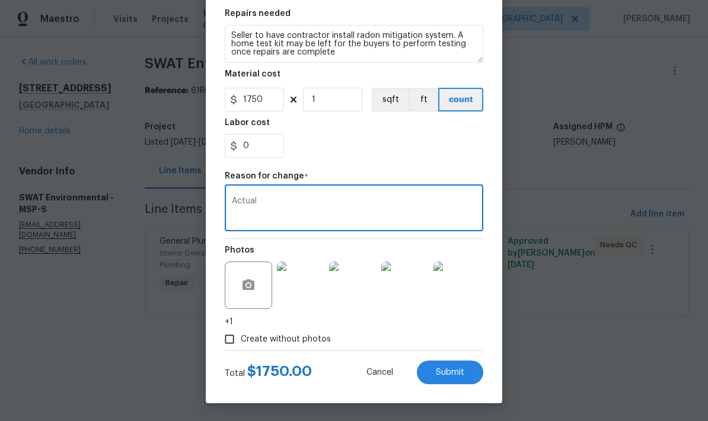
type textarea "Actual"
click at [444, 375] on span "Submit" at bounding box center [450, 372] width 28 height 9
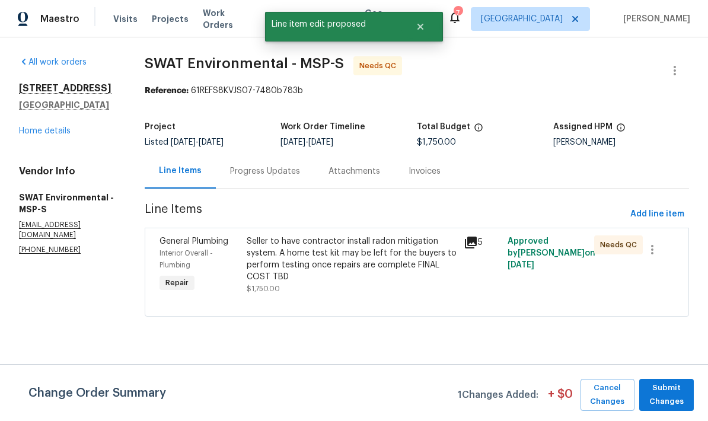
scroll to position [0, 0]
click at [676, 397] on span "Submit Changes" at bounding box center [666, 394] width 43 height 27
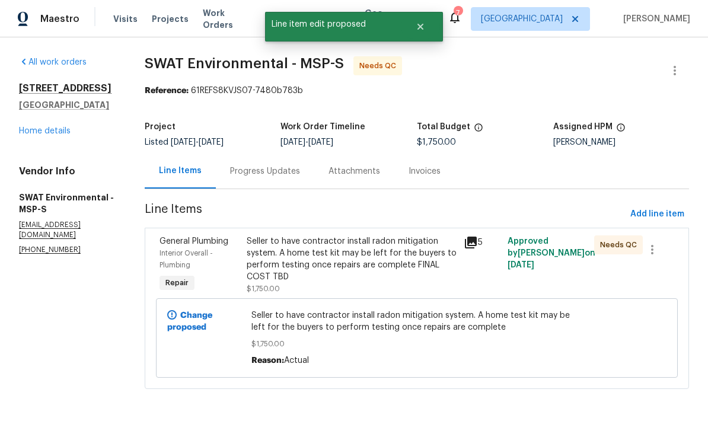
scroll to position [3, 0]
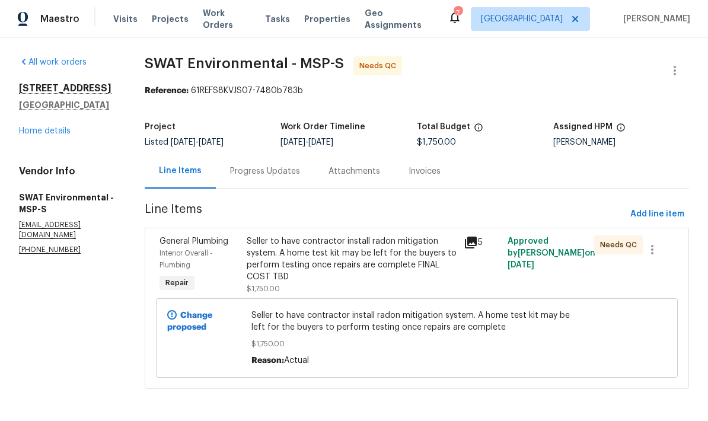
click at [301, 245] on div "Seller to have contractor install radon mitigation system. A home test kit may …" at bounding box center [352, 258] width 210 height 47
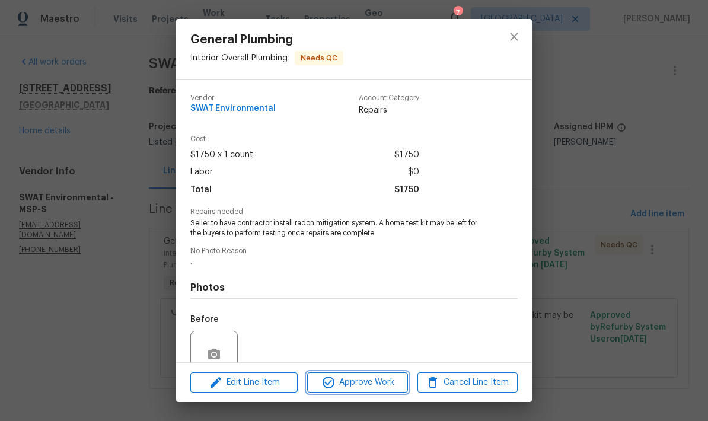
click at [350, 377] on span "Approve Work" at bounding box center [357, 382] width 93 height 15
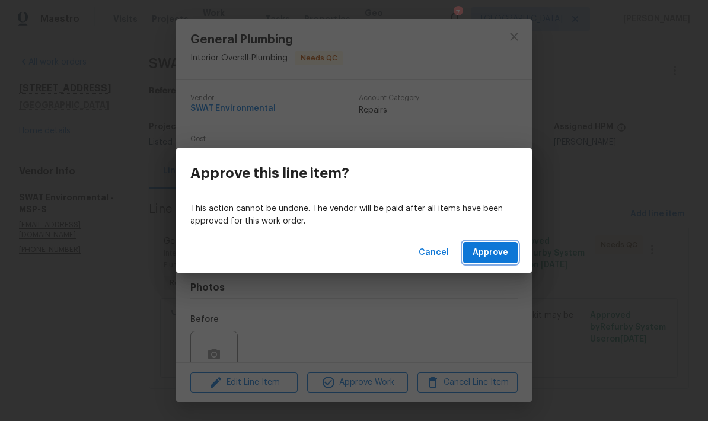
click at [487, 250] on span "Approve" at bounding box center [491, 252] width 36 height 15
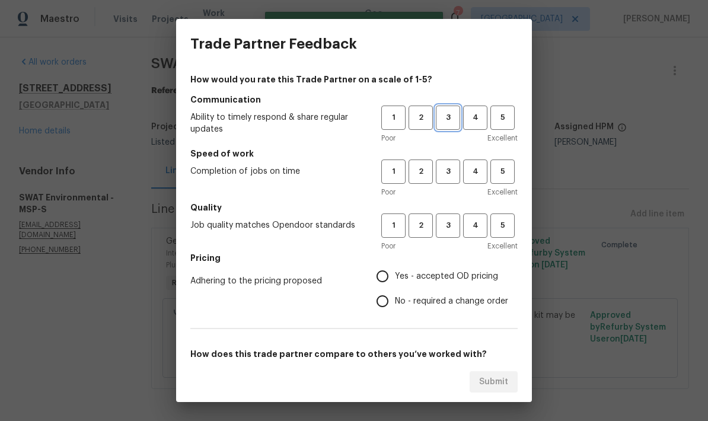
click at [443, 112] on span "3" at bounding box center [448, 118] width 22 height 14
click at [443, 170] on span "3" at bounding box center [448, 172] width 22 height 14
click at [445, 219] on span "3" at bounding box center [448, 226] width 22 height 14
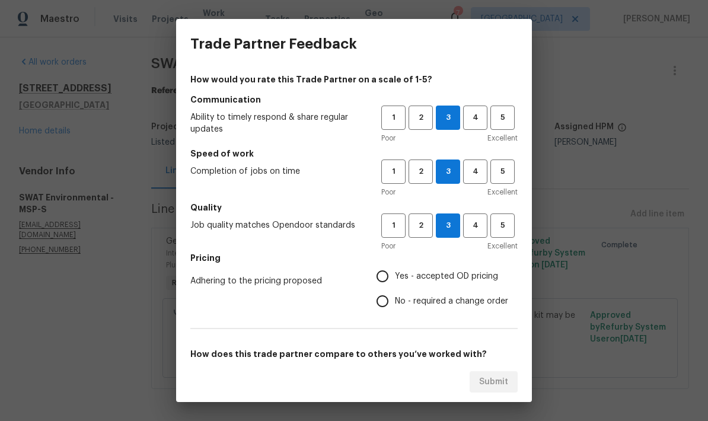
click at [384, 279] on input "Yes - accepted OD pricing" at bounding box center [382, 276] width 25 height 25
radio input "true"
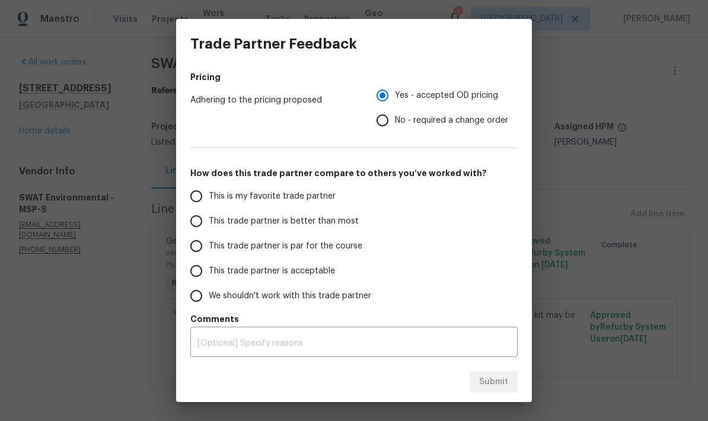
scroll to position [181, 0]
click at [202, 244] on input "This trade partner is par for the course" at bounding box center [196, 246] width 25 height 25
click at [484, 379] on span "Submit" at bounding box center [493, 382] width 29 height 15
radio input "true"
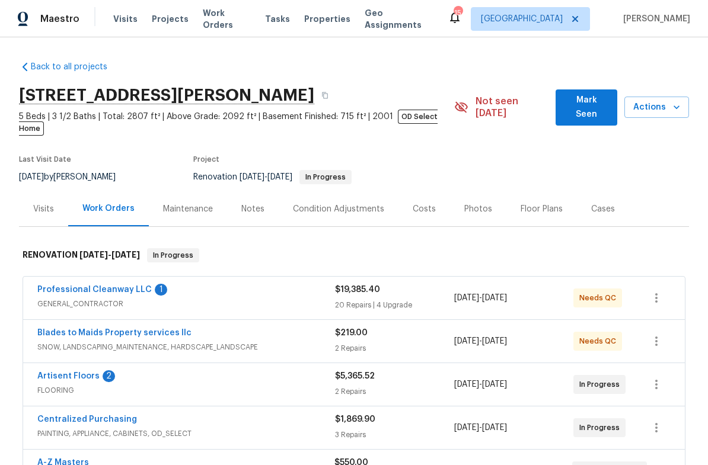
click at [62, 286] on link "Professional Cleanway LLC" at bounding box center [94, 290] width 114 height 8
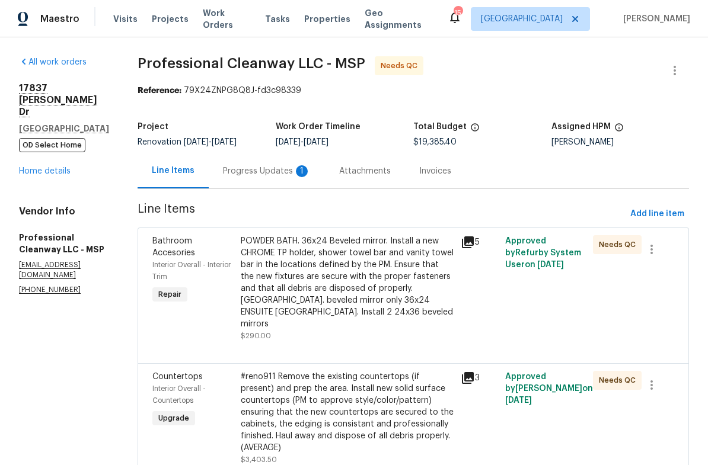
click at [247, 177] on div "Progress Updates 1" at bounding box center [267, 171] width 88 height 12
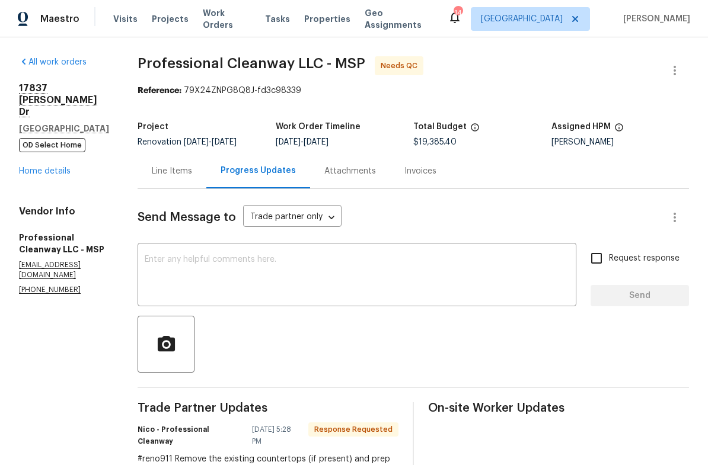
click at [31, 167] on link "Home details" at bounding box center [45, 171] width 52 height 8
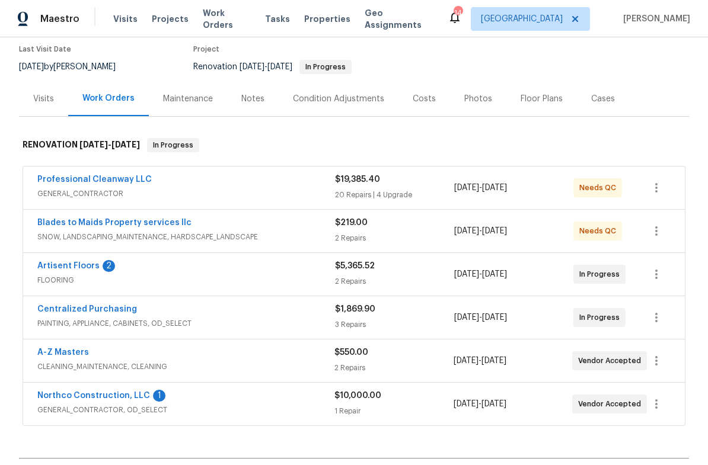
scroll to position [111, 0]
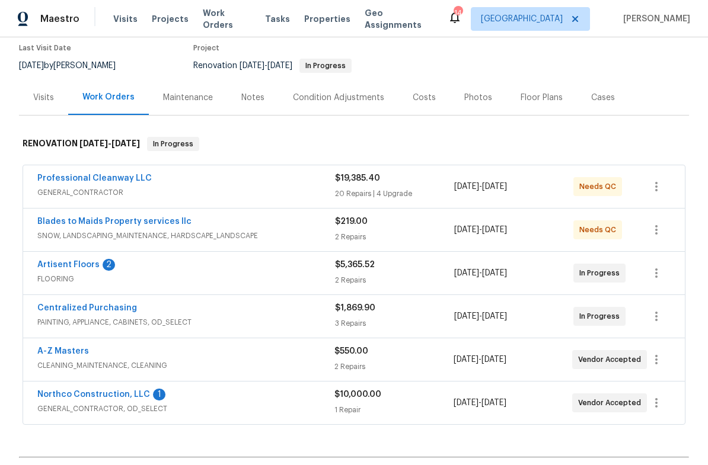
click at [56, 261] on link "Artisent Floors" at bounding box center [68, 265] width 62 height 8
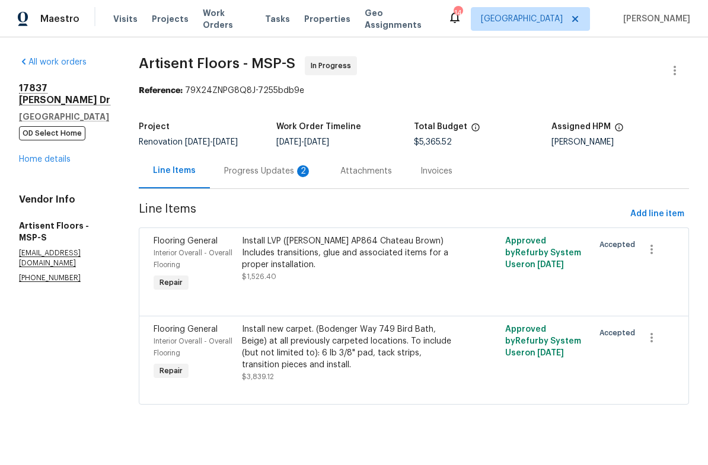
click at [235, 175] on div "Progress Updates 2" at bounding box center [268, 171] width 88 height 12
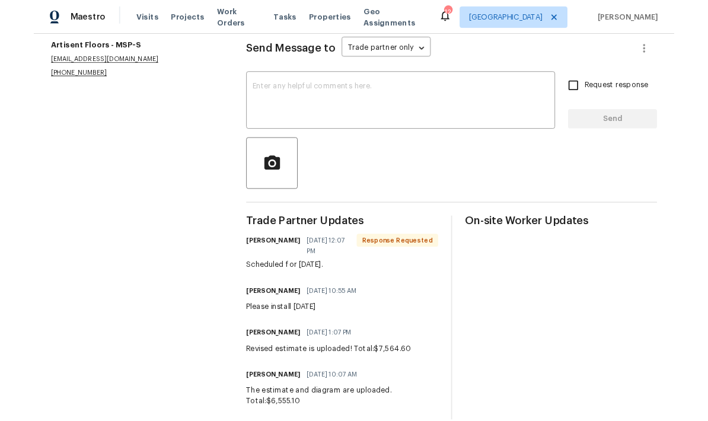
scroll to position [164, 0]
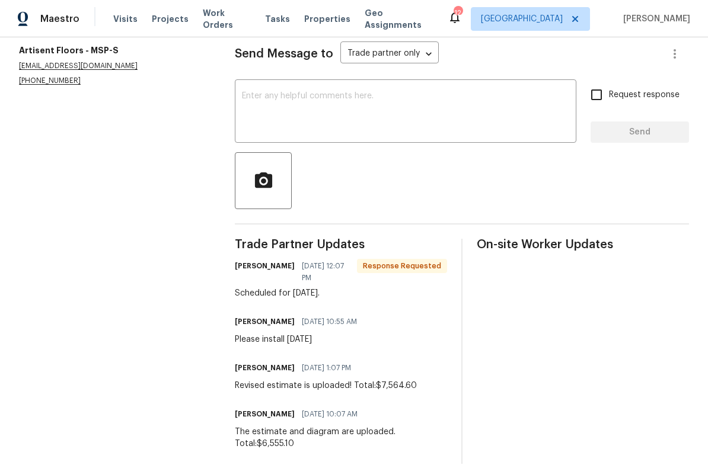
click at [257, 109] on textarea at bounding box center [405, 113] width 327 height 42
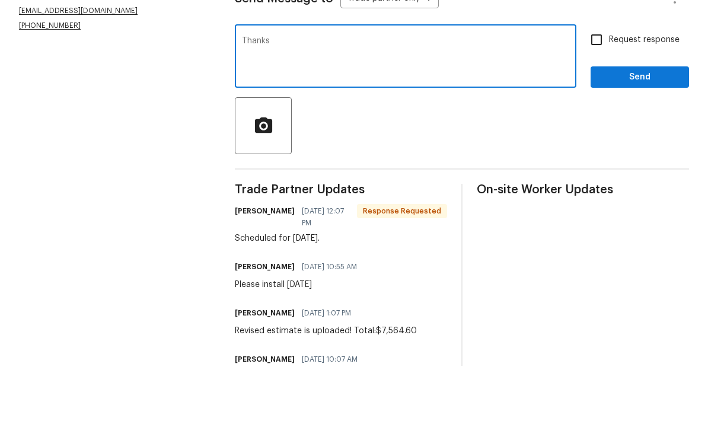
type textarea "Thanks"
click at [618, 125] on span "Send" at bounding box center [639, 132] width 79 height 15
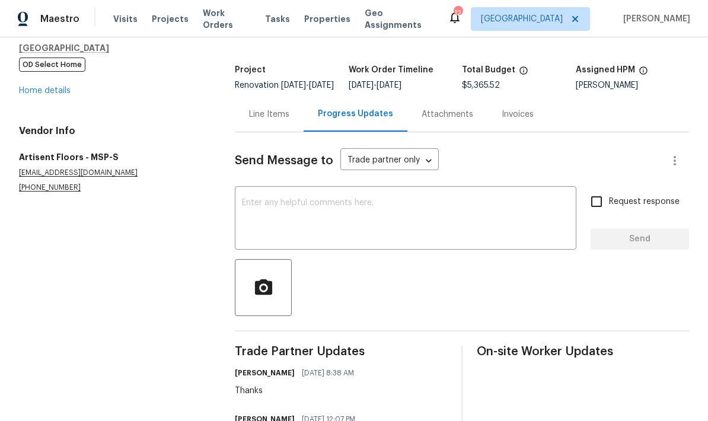
scroll to position [56, 0]
click at [250, 109] on div "Line Items" at bounding box center [269, 115] width 40 height 12
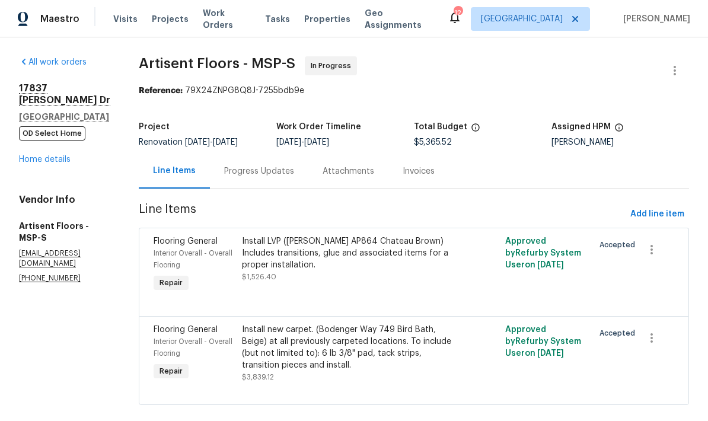
click at [279, 236] on div "Install LVP (Knighton AP864 Chateau Brown) Includes transitions, glue and assoc…" at bounding box center [348, 253] width 213 height 36
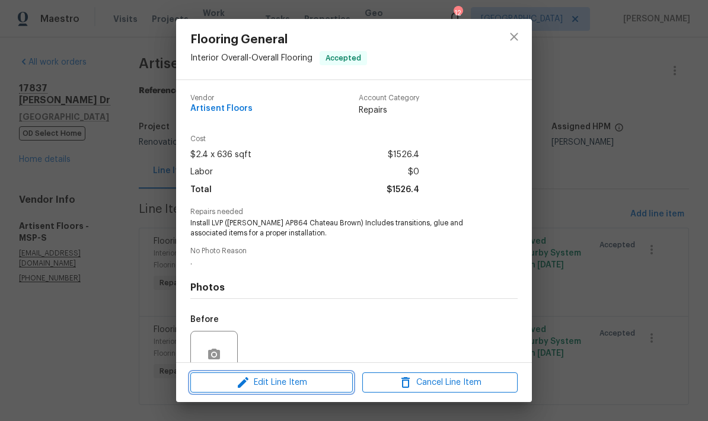
click at [270, 385] on span "Edit Line Item" at bounding box center [271, 382] width 155 height 15
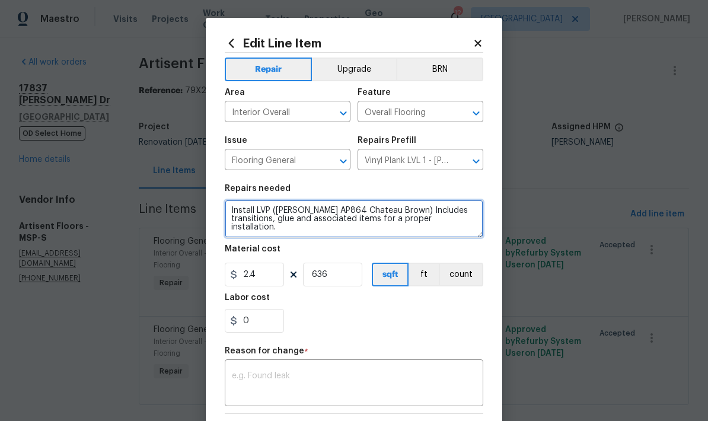
click at [398, 211] on textarea "Install LVP (Knighton AP864 Chateau Brown) Includes transitions, glue and assoc…" at bounding box center [354, 219] width 259 height 38
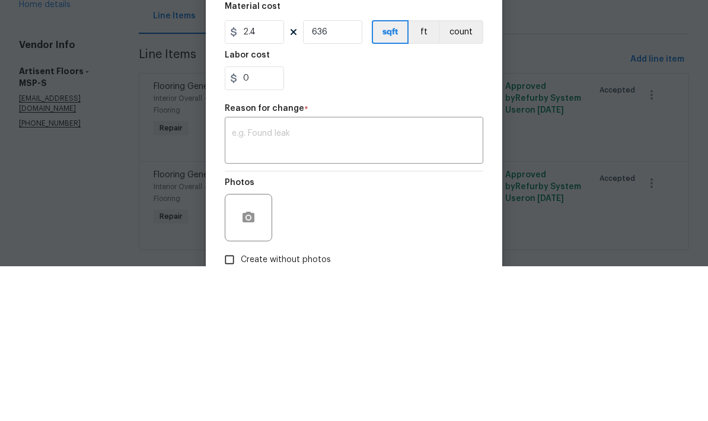
scroll to position [102, 0]
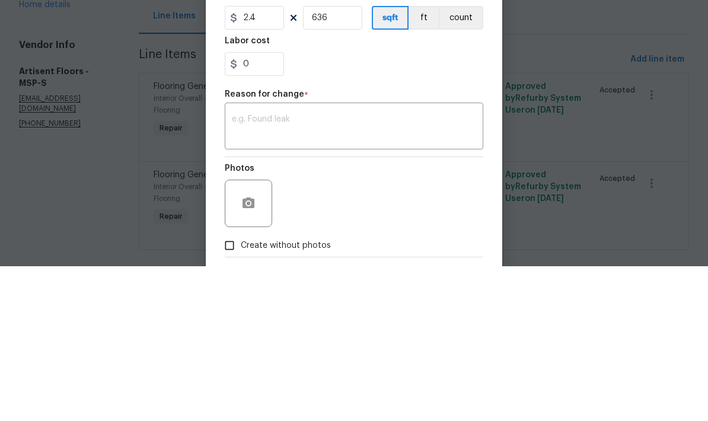
type textarea "Install LVP cuppaJoe Includes transitions, glue and associated items for a prop…"
click at [253, 207] on input "0" at bounding box center [254, 219] width 59 height 24
type input "2199.08"
click at [248, 260] on div "x ​" at bounding box center [354, 282] width 259 height 44
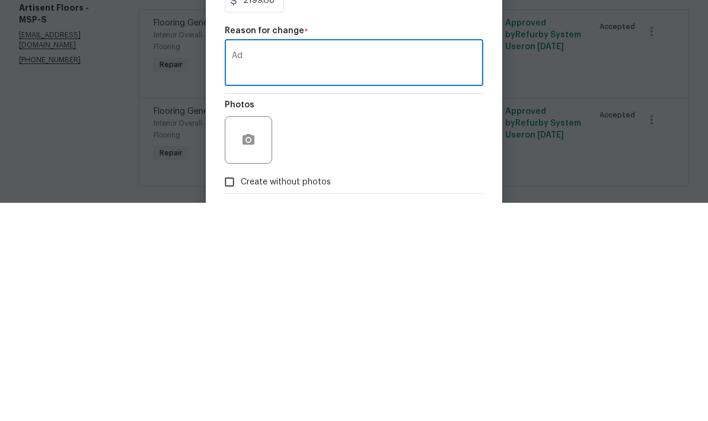
type textarea "A"
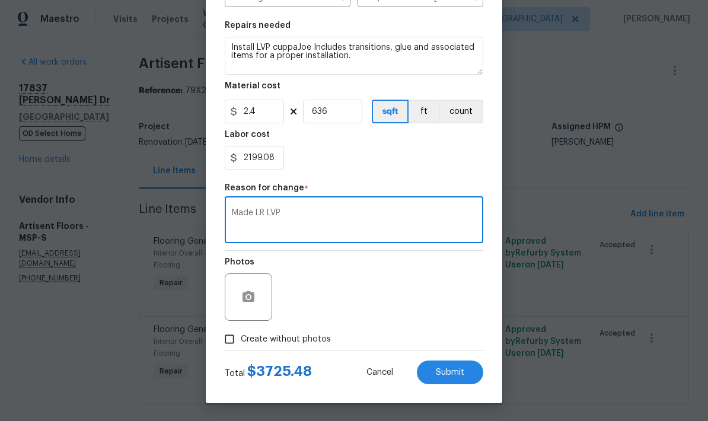
scroll to position [165, 0]
type textarea "Made LR LVP"
click at [227, 343] on input "Create without photos" at bounding box center [229, 339] width 23 height 23
checkbox input "true"
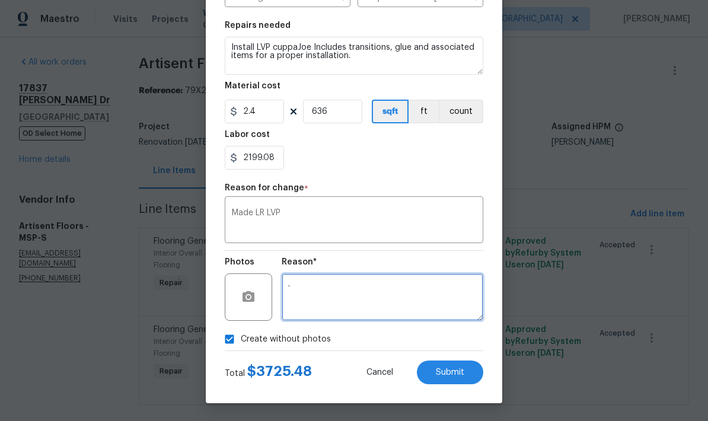
click at [299, 291] on textarea "." at bounding box center [383, 296] width 202 height 47
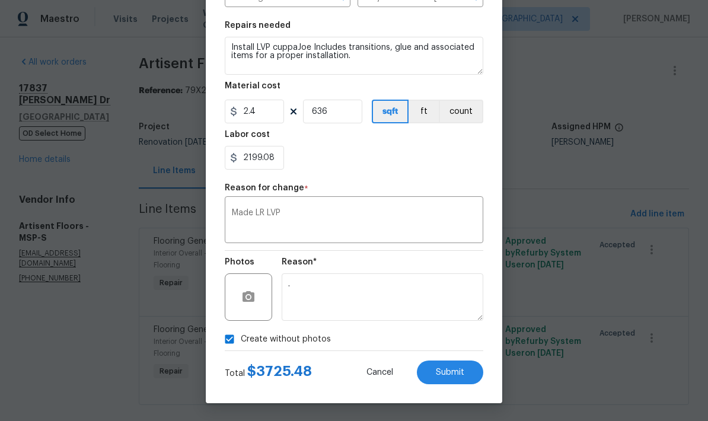
click at [444, 372] on span "Submit" at bounding box center [450, 372] width 28 height 9
type textarea "Install LVP (Knighton AP864 Chateau Brown) Includes transitions, glue and assoc…"
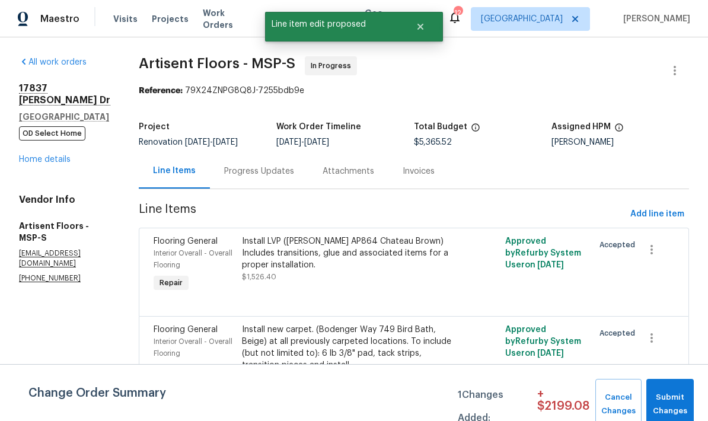
scroll to position [0, 0]
click at [663, 402] on span "Submit Changes" at bounding box center [670, 404] width 36 height 27
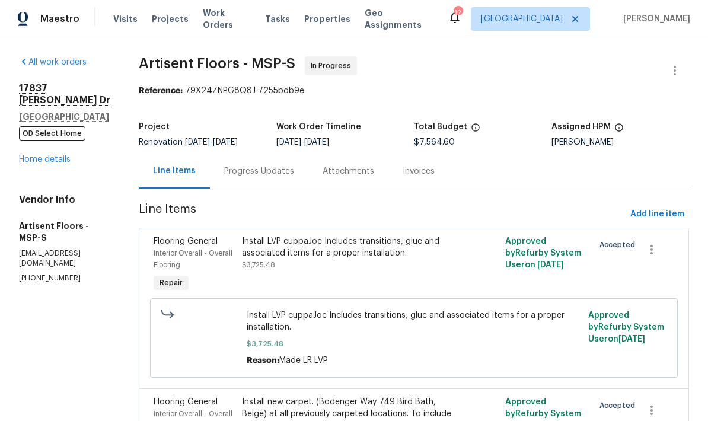
click at [25, 155] on link "Home details" at bounding box center [45, 159] width 52 height 8
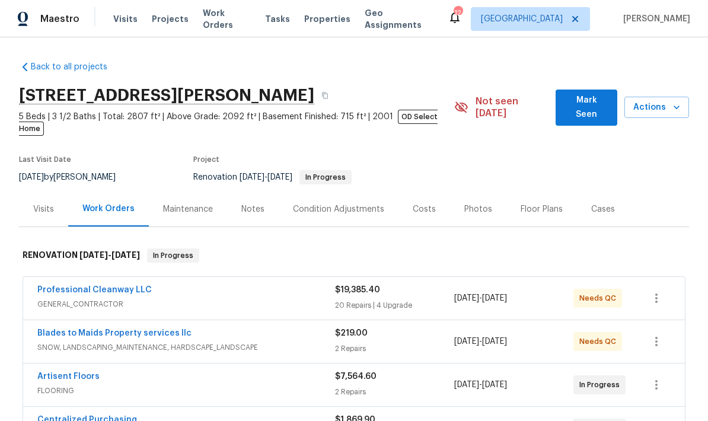
click at [419, 203] on div "Costs" at bounding box center [424, 209] width 23 height 12
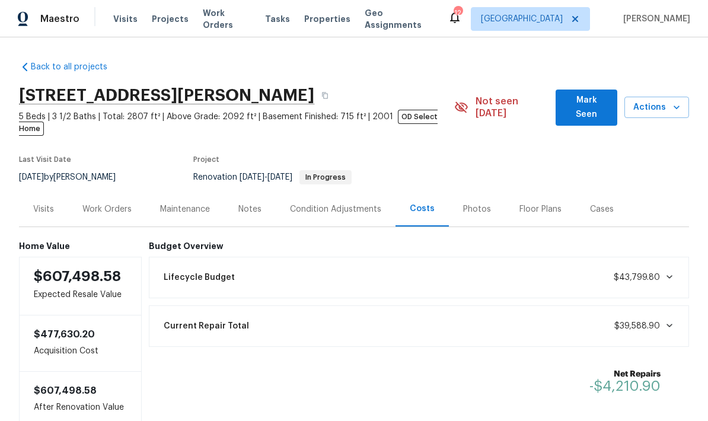
click at [101, 203] on div "Work Orders" at bounding box center [106, 209] width 49 height 12
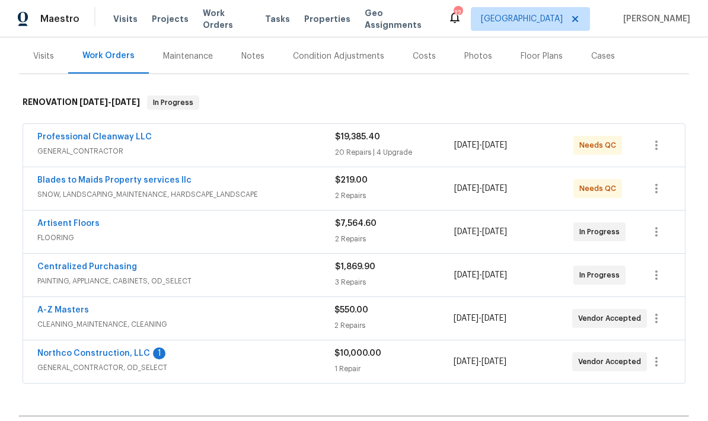
scroll to position [158, 0]
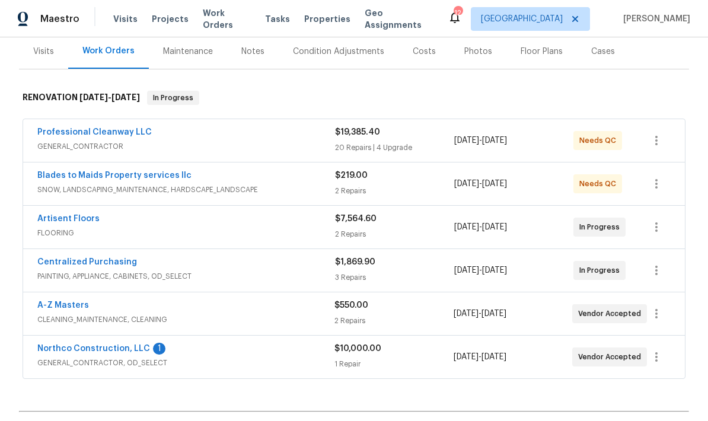
click at [75, 344] on link "Northco Construction, LLC" at bounding box center [93, 348] width 113 height 8
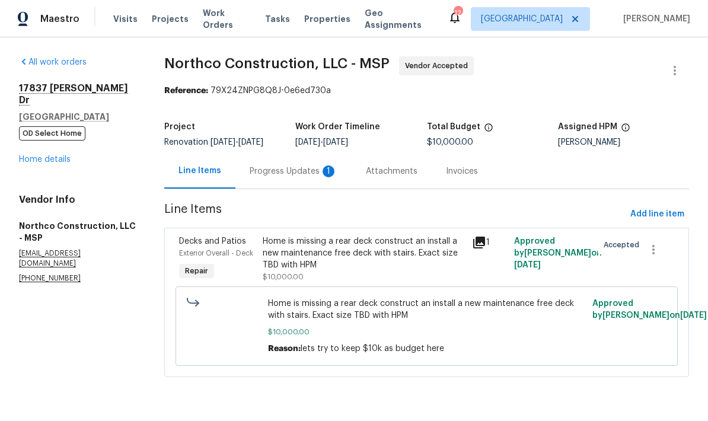
click at [260, 176] on div "Progress Updates 1" at bounding box center [294, 171] width 88 height 12
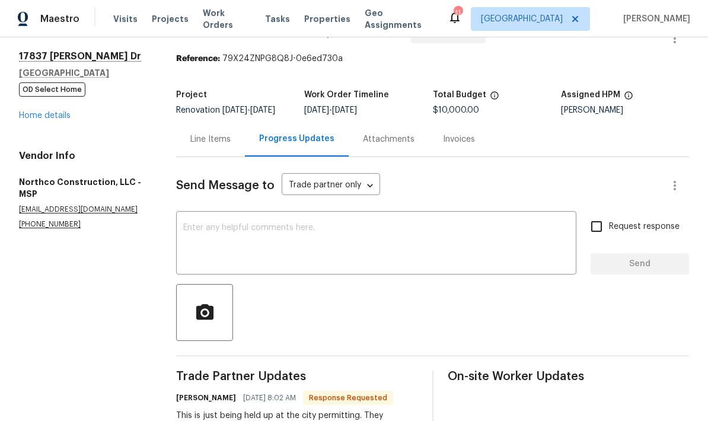
scroll to position [33, 0]
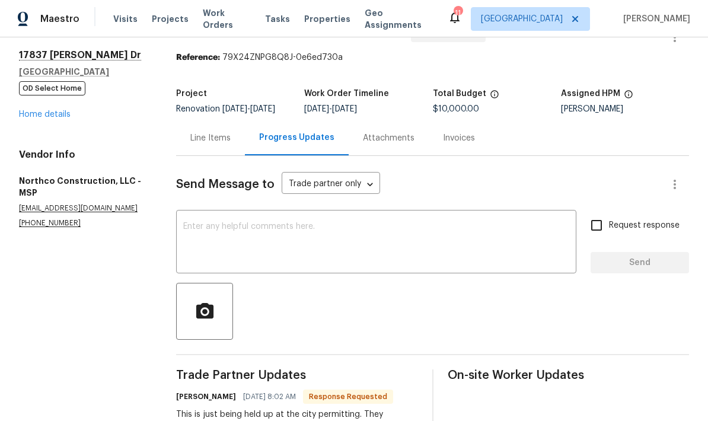
click at [27, 111] on link "Home details" at bounding box center [45, 114] width 52 height 8
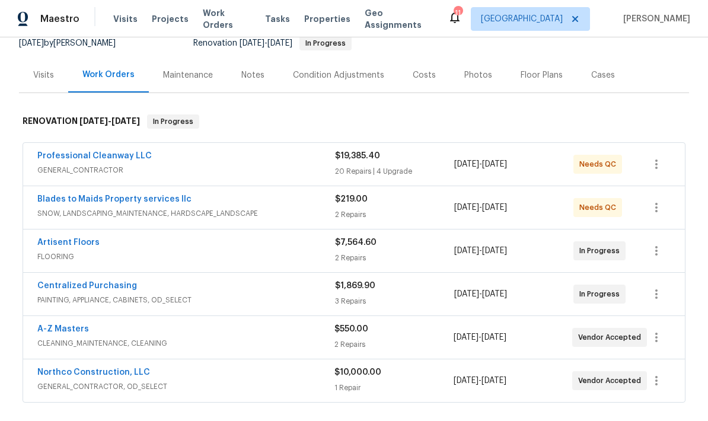
scroll to position [137, 0]
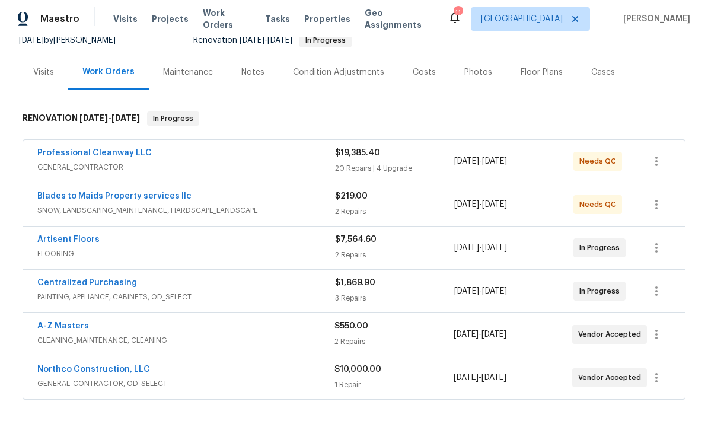
click at [59, 322] on link "A-Z Masters" at bounding box center [63, 326] width 52 height 8
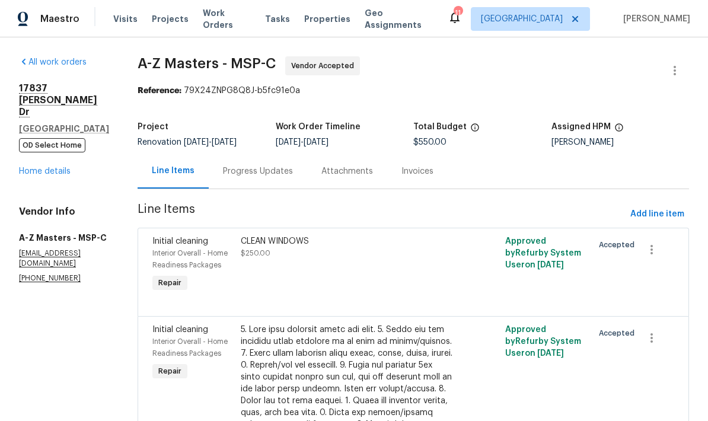
click at [223, 173] on div "Progress Updates" at bounding box center [258, 171] width 70 height 12
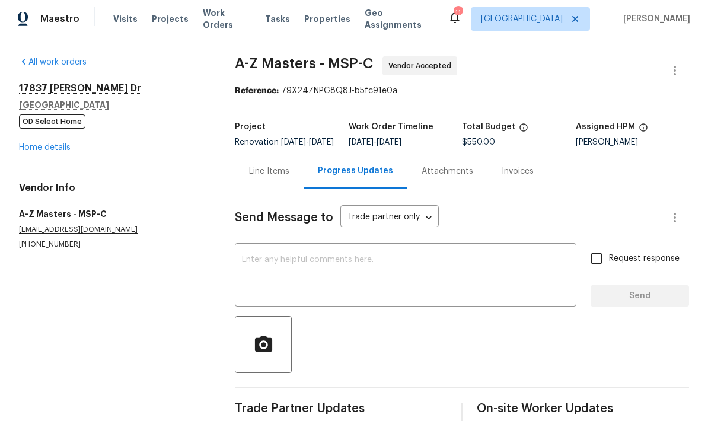
scroll to position [28, 0]
click at [261, 256] on textarea at bounding box center [405, 277] width 327 height 42
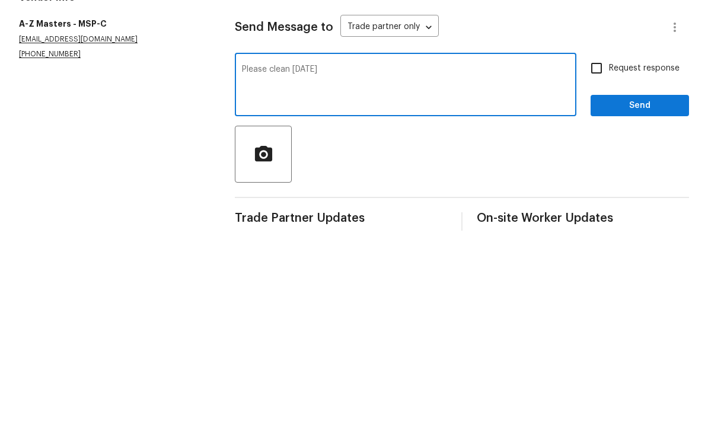
type textarea "Please clean tomorrow"
click at [599, 246] on input "Request response" at bounding box center [596, 258] width 25 height 25
checkbox input "true"
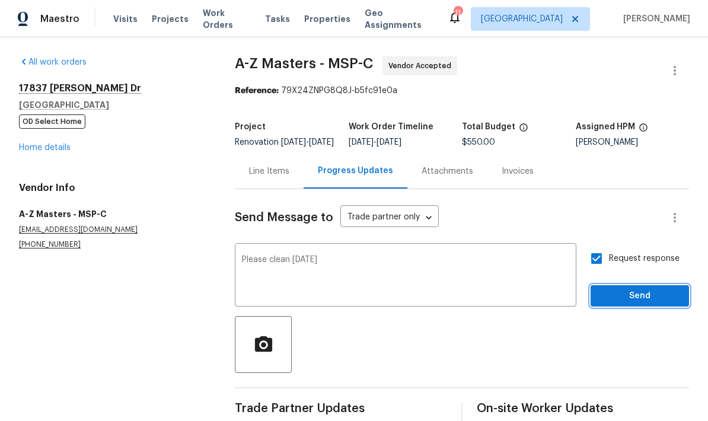
click at [621, 289] on span "Send" at bounding box center [639, 296] width 79 height 15
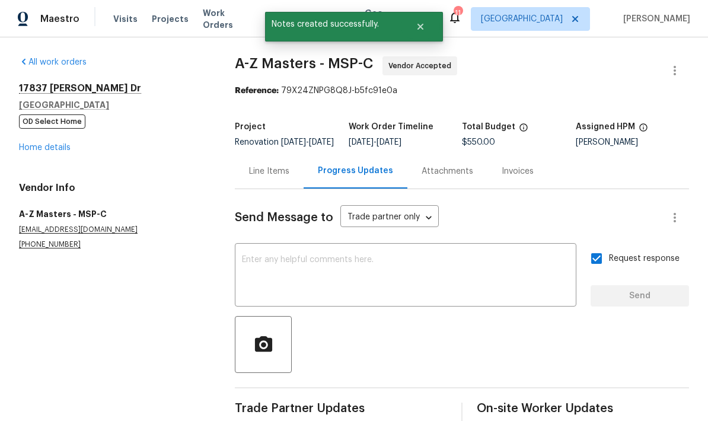
click at [34, 113] on div "17837 Haralson Dr Eden Prairie, MN 55347 OD Select Home Home details" at bounding box center [112, 117] width 187 height 71
click at [33, 143] on link "Home details" at bounding box center [45, 147] width 52 height 8
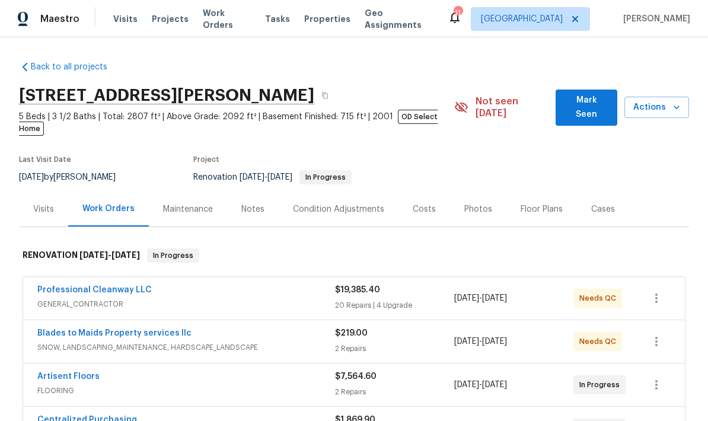
click at [238, 192] on div "Notes" at bounding box center [253, 209] width 52 height 35
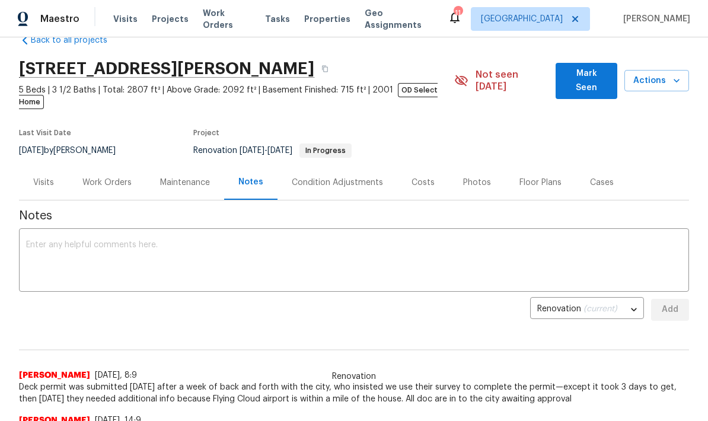
scroll to position [26, 0]
click at [41, 241] on textarea at bounding box center [354, 262] width 656 height 42
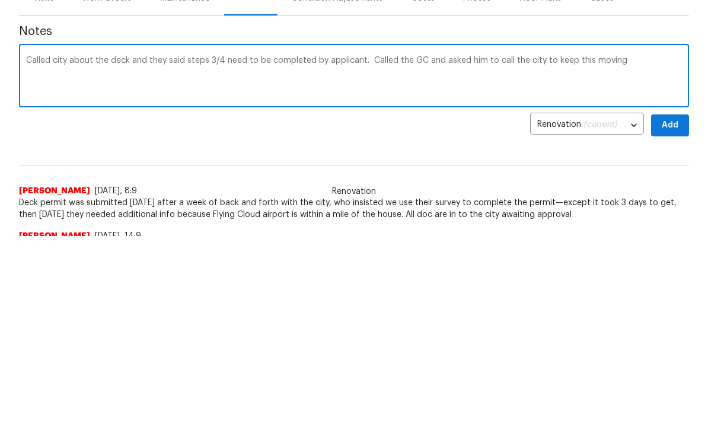
type textarea "Called city about the deck and they said steps 3/4 need to be completed by appl…"
click at [659, 299] on button "Add" at bounding box center [670, 310] width 38 height 22
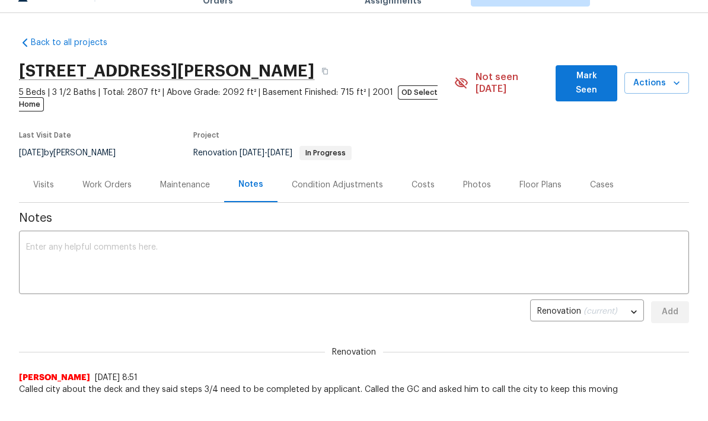
scroll to position [0, 0]
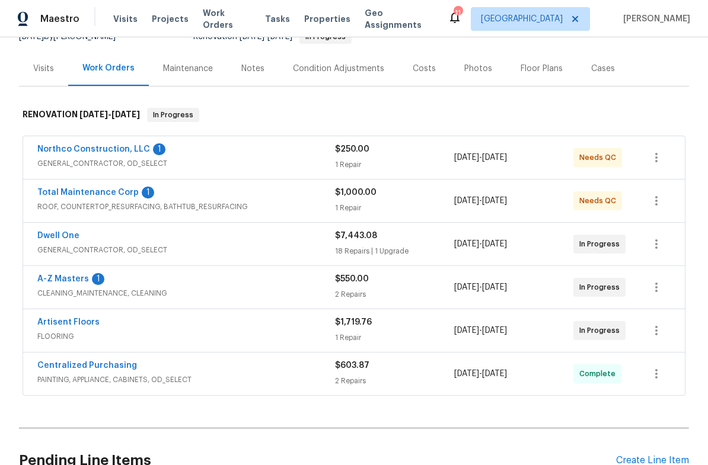
scroll to position [129, 0]
click at [68, 152] on link "Northco Construction, LLC" at bounding box center [93, 149] width 113 height 8
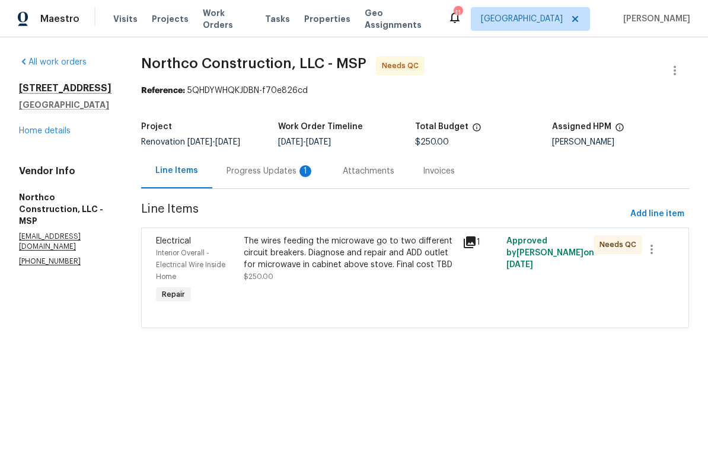
click at [264, 184] on div "Progress Updates 1" at bounding box center [270, 171] width 116 height 35
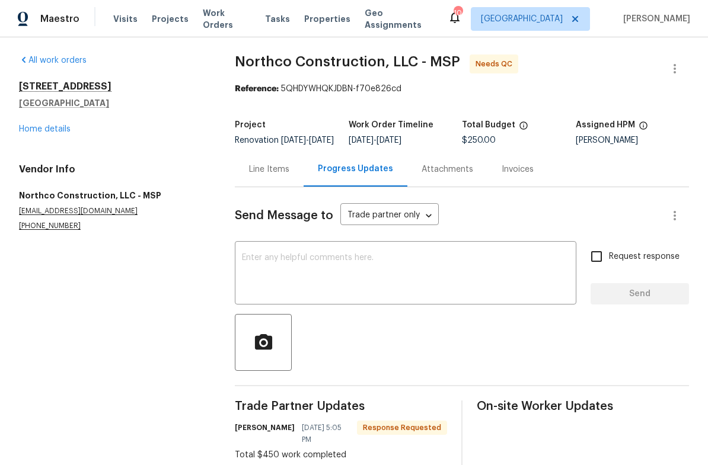
scroll to position [1, 0]
click at [27, 127] on link "Home details" at bounding box center [45, 130] width 52 height 8
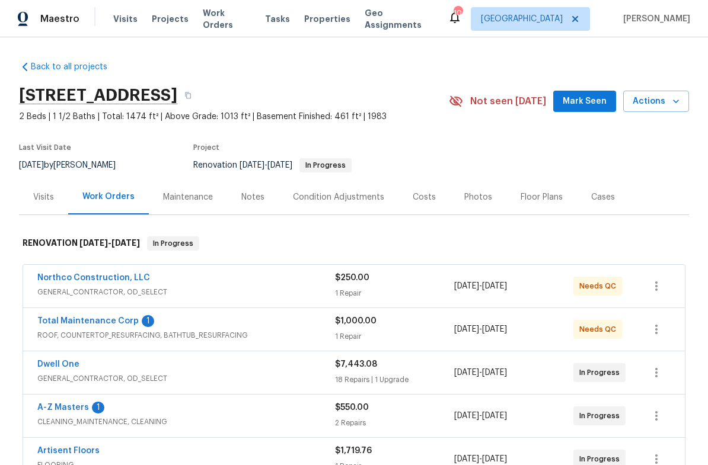
click at [79, 323] on link "Total Maintenance Corp" at bounding box center [87, 321] width 101 height 8
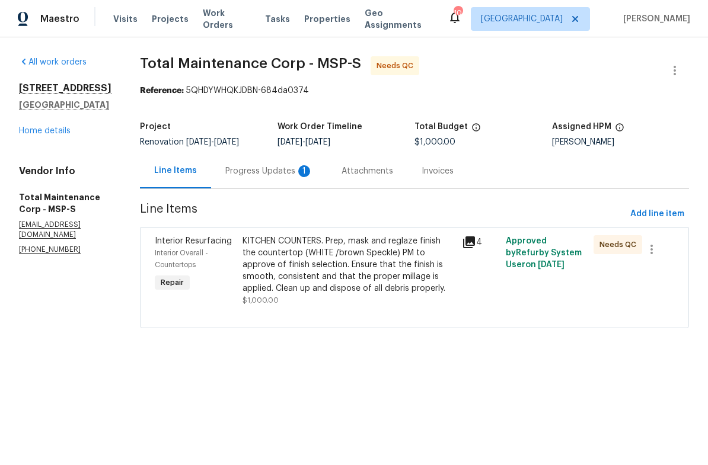
click at [225, 173] on div "Progress Updates 1" at bounding box center [269, 171] width 88 height 12
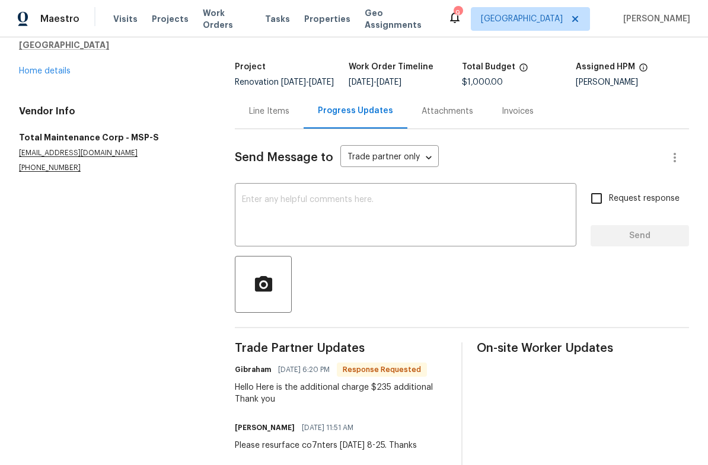
scroll to position [59, 0]
click at [24, 75] on link "Home details" at bounding box center [45, 72] width 52 height 8
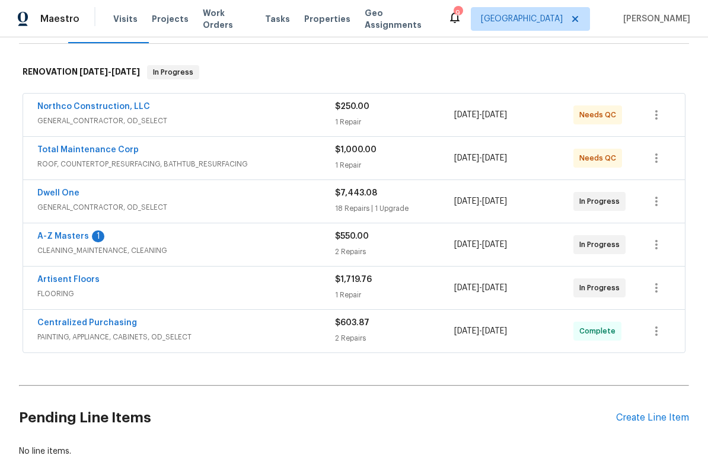
scroll to position [173, 0]
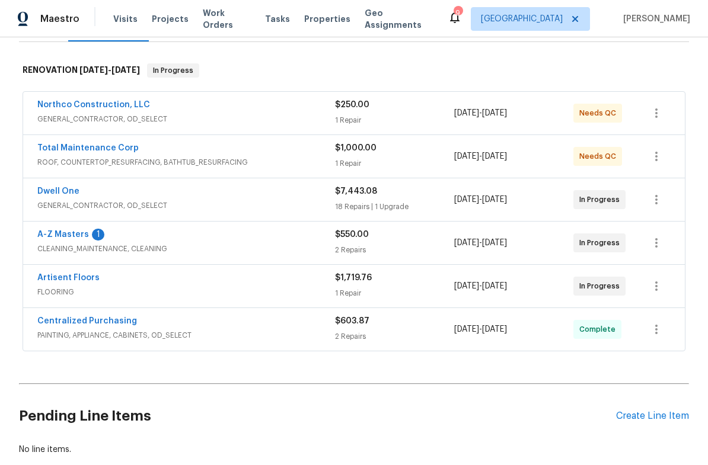
click at [65, 238] on link "A-Z Masters" at bounding box center [63, 235] width 52 height 8
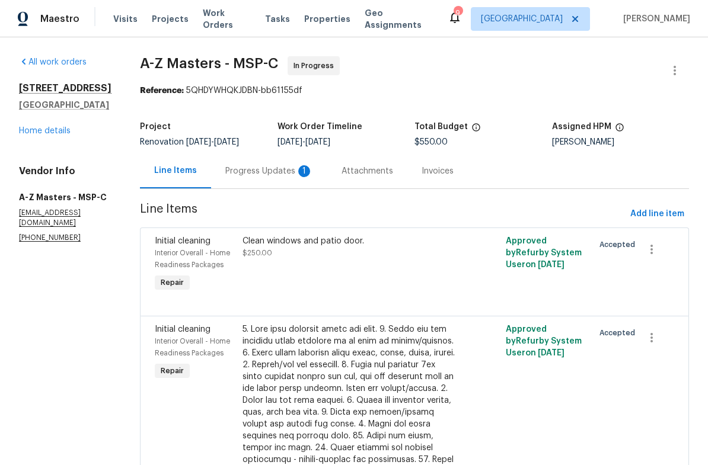
click at [225, 174] on div "Progress Updates 1" at bounding box center [269, 171] width 88 height 12
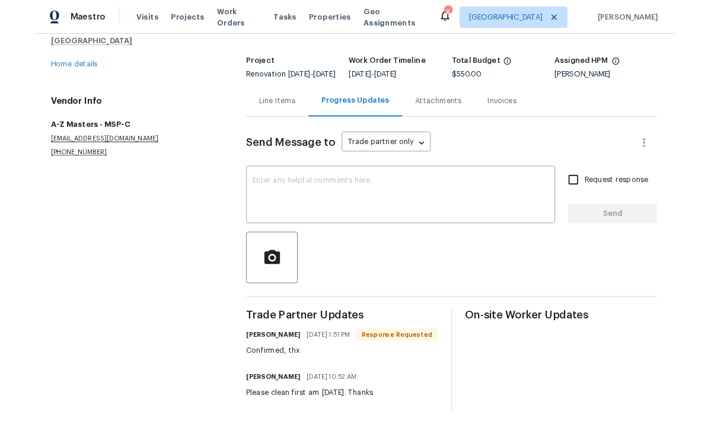
scroll to position [59, 0]
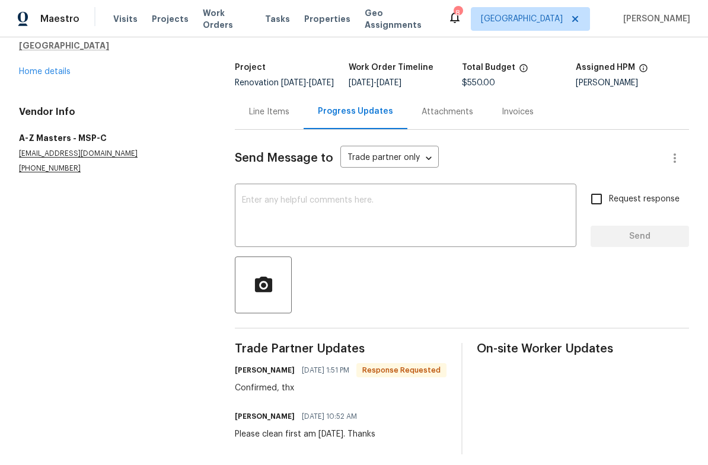
click at [256, 213] on textarea at bounding box center [405, 217] width 327 height 42
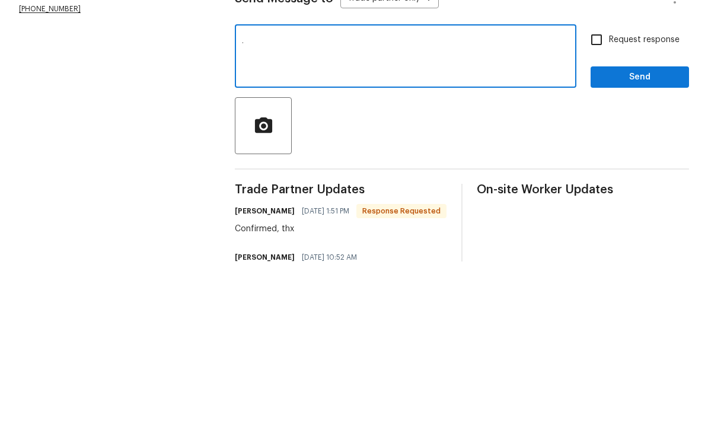
type textarea "."
click at [621, 229] on span "Send" at bounding box center [639, 236] width 79 height 15
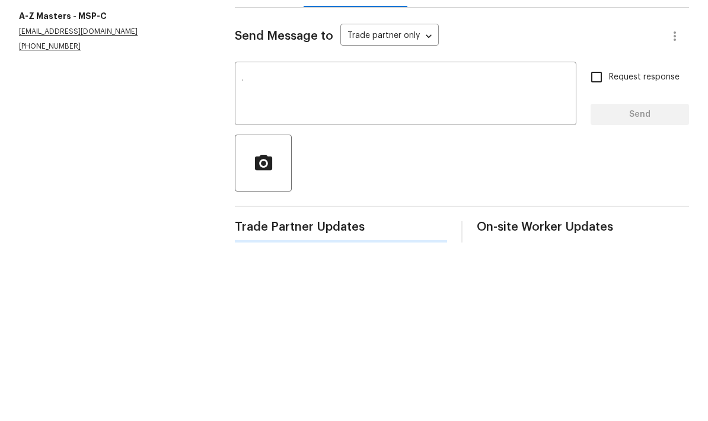
scroll to position [31, 0]
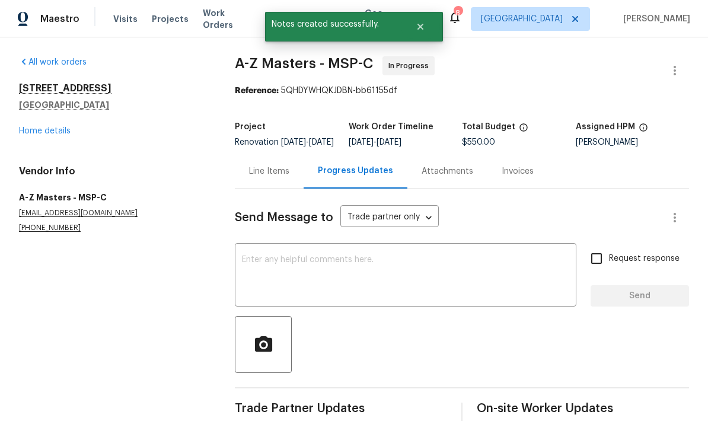
click at [21, 127] on link "Home details" at bounding box center [45, 131] width 52 height 8
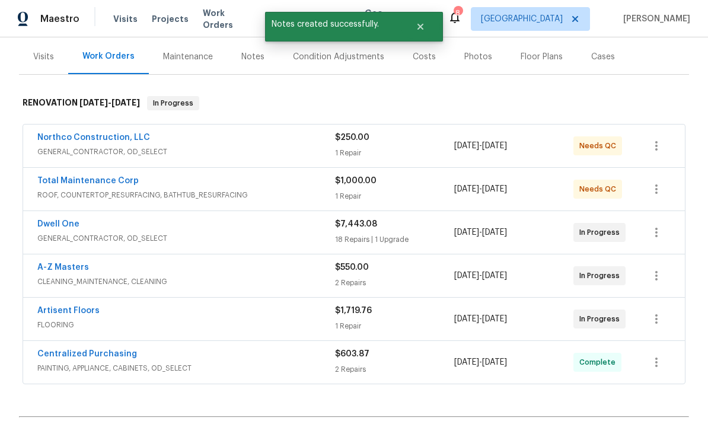
scroll to position [154, 0]
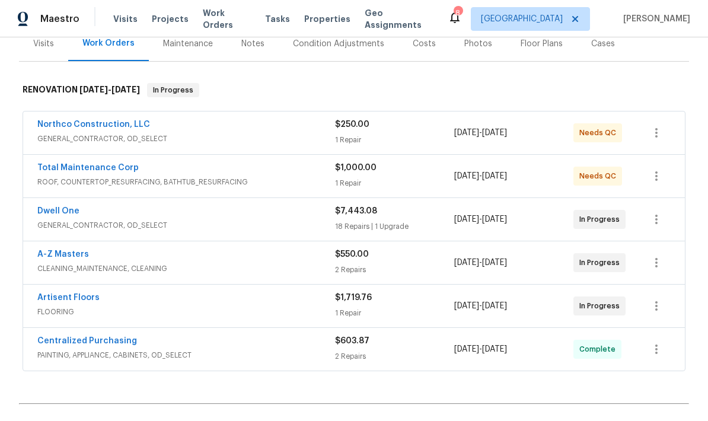
click at [56, 293] on link "Artisent Floors" at bounding box center [68, 297] width 62 height 8
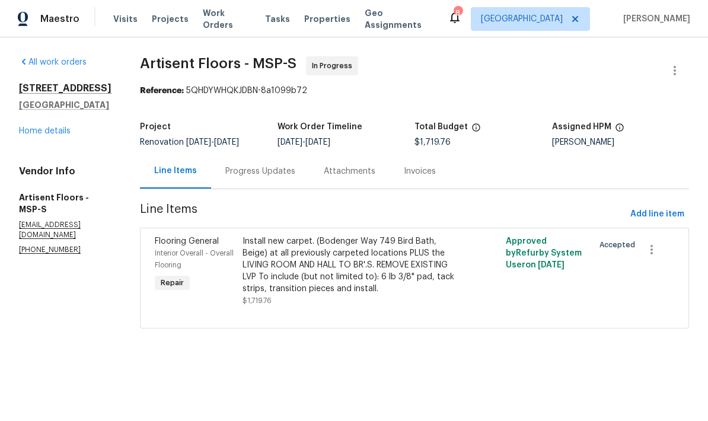
click at [246, 173] on div "Progress Updates" at bounding box center [260, 171] width 70 height 12
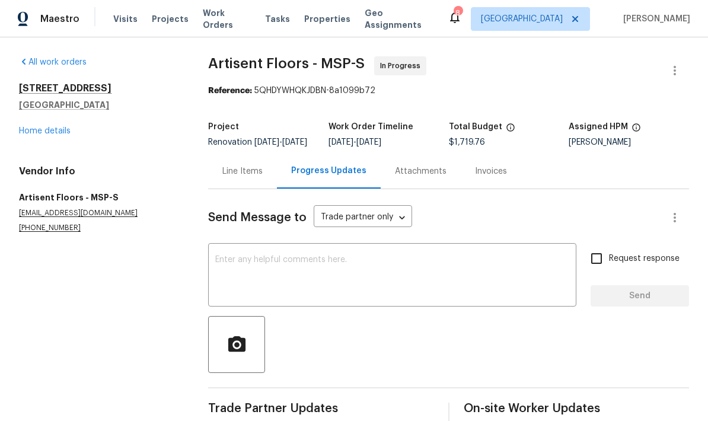
click at [32, 130] on link "Home details" at bounding box center [45, 131] width 52 height 8
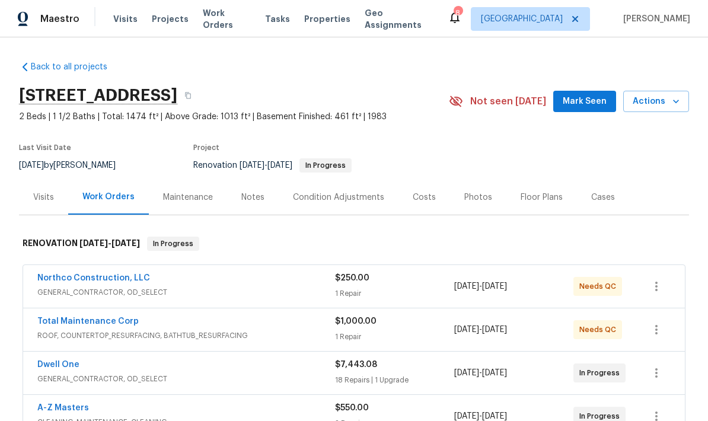
click at [44, 202] on div "Visits" at bounding box center [43, 198] width 21 height 12
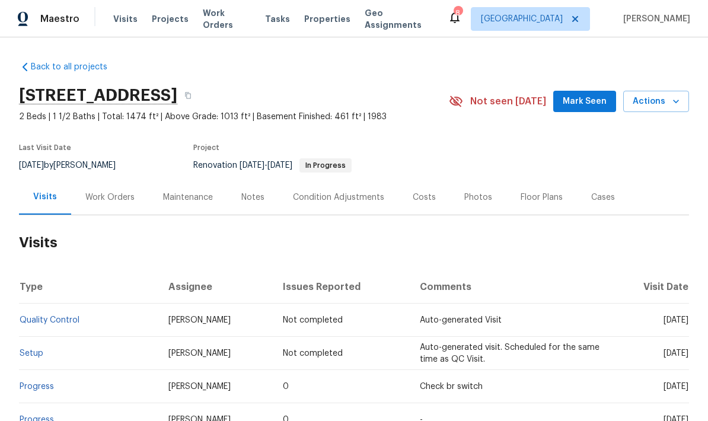
click at [655, 103] on span "Actions" at bounding box center [656, 101] width 47 height 15
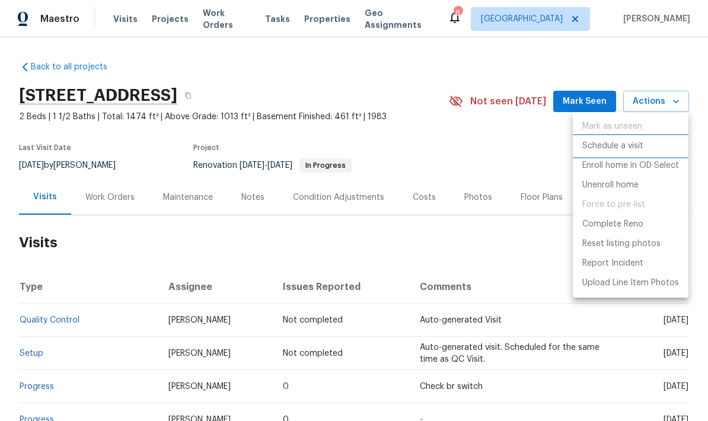
click at [595, 152] on li "Schedule a visit" at bounding box center [631, 146] width 116 height 20
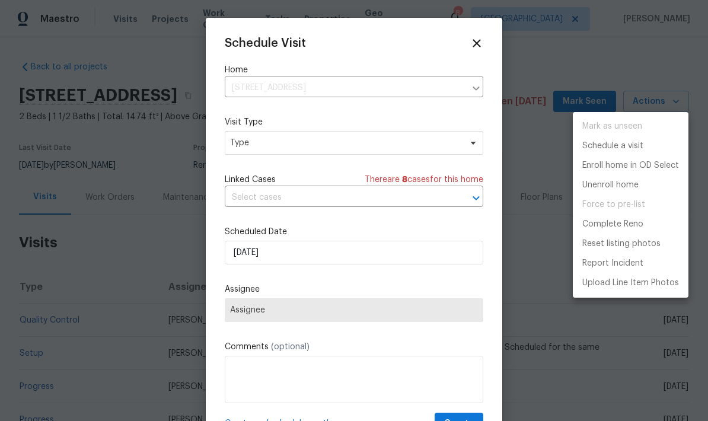
click at [269, 309] on div at bounding box center [354, 210] width 708 height 421
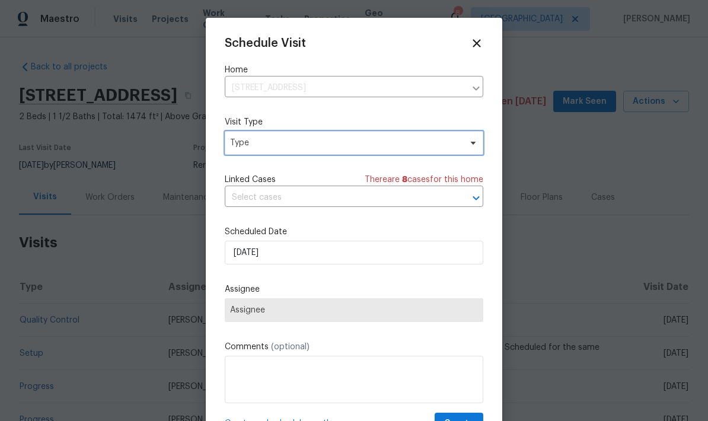
click at [247, 148] on span "Type" at bounding box center [345, 143] width 231 height 12
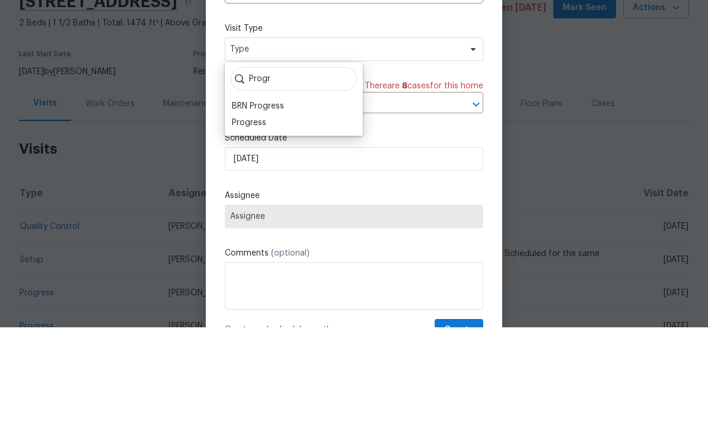
type input "Progr"
click at [241, 210] on div "Progress" at bounding box center [249, 216] width 34 height 12
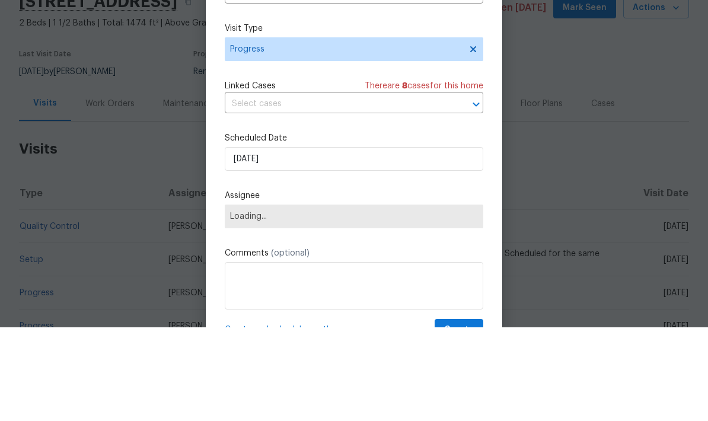
scroll to position [47, 0]
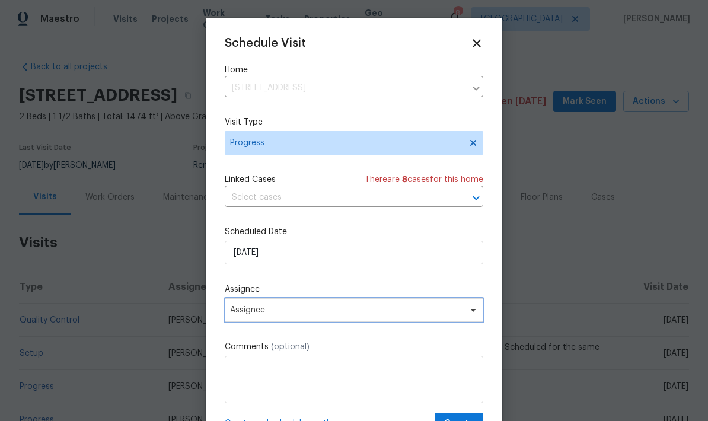
click at [249, 312] on span "Assignee" at bounding box center [346, 309] width 232 height 9
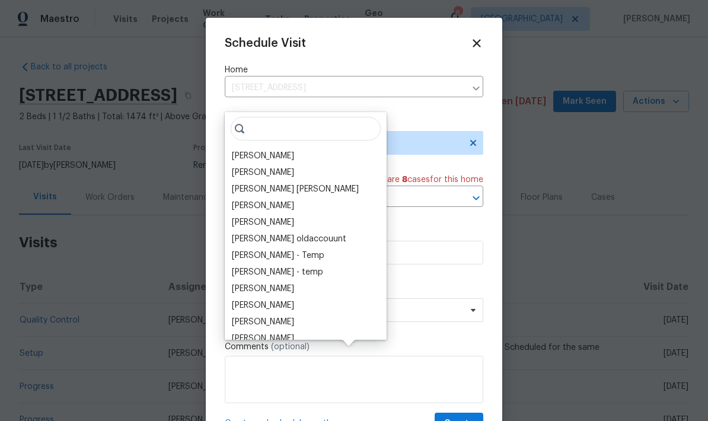
click at [246, 150] on div "[PERSON_NAME]" at bounding box center [263, 156] width 62 height 12
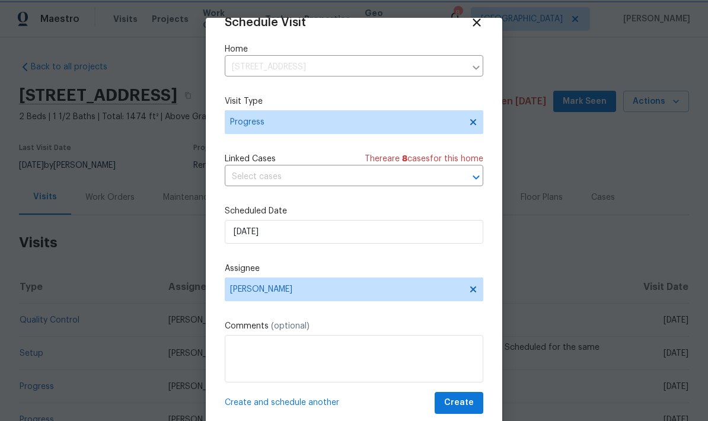
scroll to position [23, 0]
click at [462, 399] on span "Create" at bounding box center [459, 402] width 30 height 15
